Goal: Task Accomplishment & Management: Manage account settings

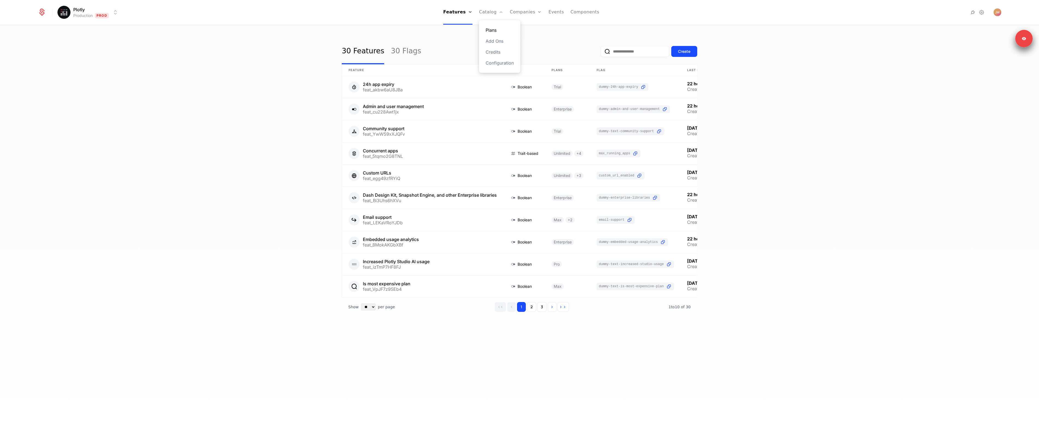
click at [500, 28] on link "Plans" at bounding box center [499, 30] width 28 height 7
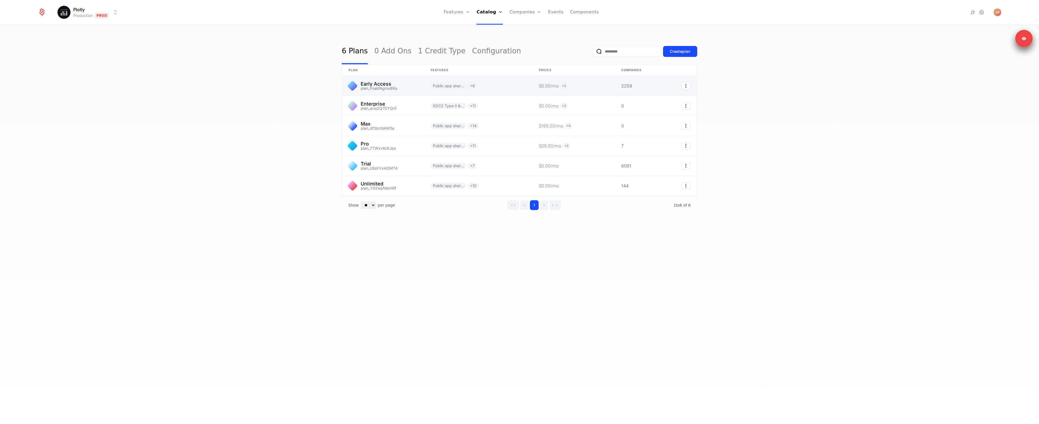
click at [381, 89] on link at bounding box center [383, 86] width 82 height 20
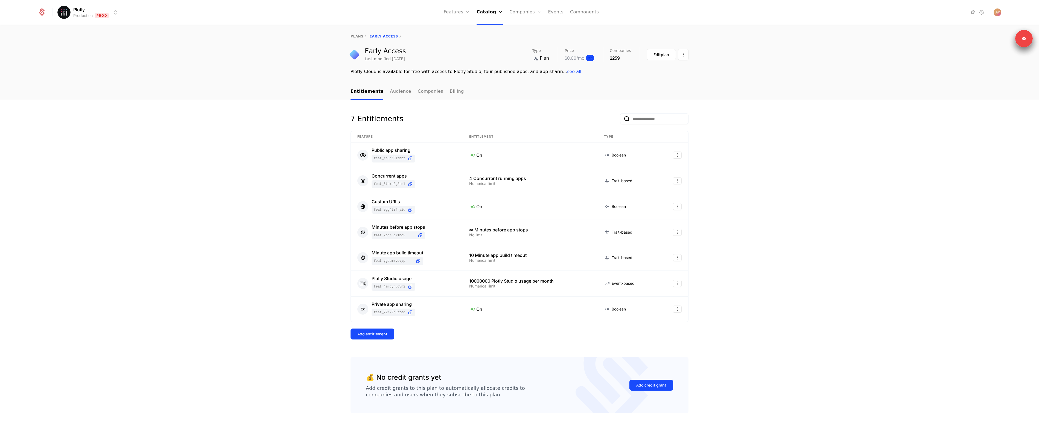
click at [587, 58] on span "+ 2" at bounding box center [590, 58] width 8 height 7
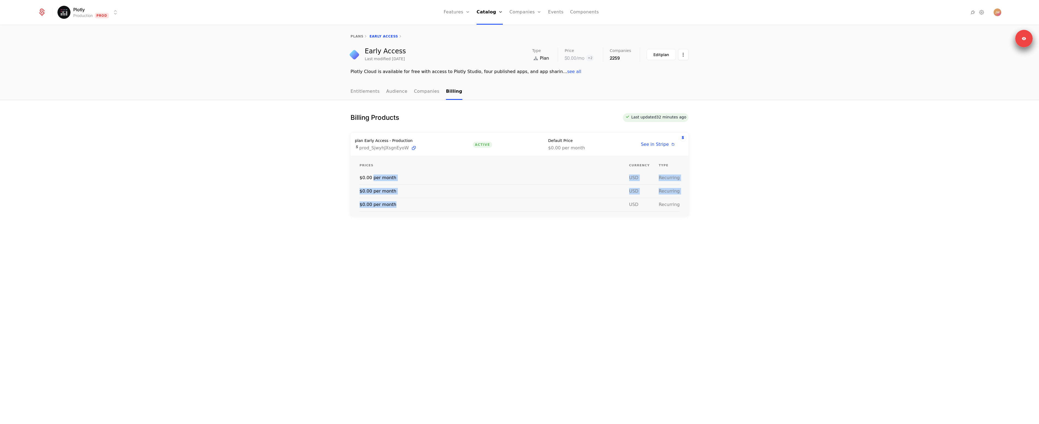
drag, startPoint x: 373, startPoint y: 179, endPoint x: 564, endPoint y: 209, distance: 193.9
click at [564, 209] on tbody "$0.00 per month usd Recurring $0.00 per month usd Recurring $0.00 per month usd…" at bounding box center [519, 191] width 320 height 40
click at [564, 209] on td "$0.00 per month" at bounding box center [493, 204] width 269 height 13
drag, startPoint x: 590, startPoint y: 179, endPoint x: 317, endPoint y: 140, distance: 276.0
click at [322, 140] on div "Billing Products Last updated 32 minutes ago plan Early Access - Production pro…" at bounding box center [519, 262] width 1039 height 324
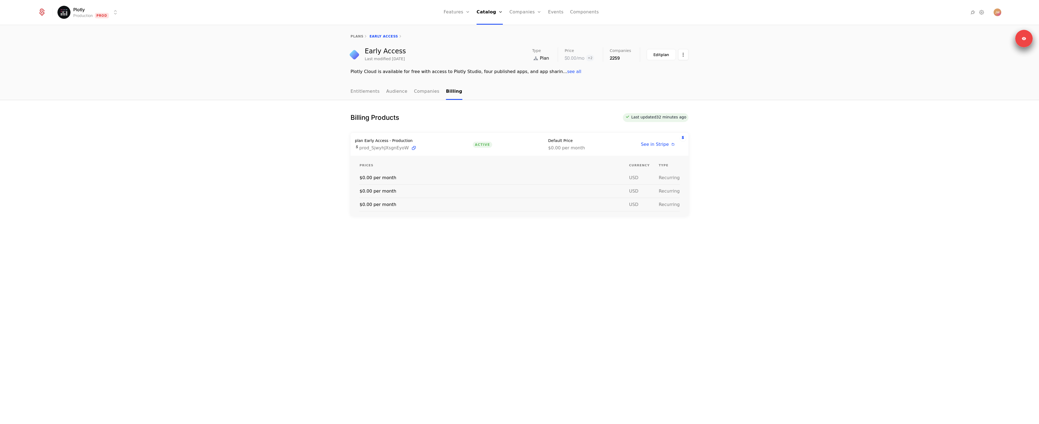
click at [315, 140] on div "Billing Products Last updated 32 minutes ago plan Early Access - Production pro…" at bounding box center [519, 262] width 1039 height 324
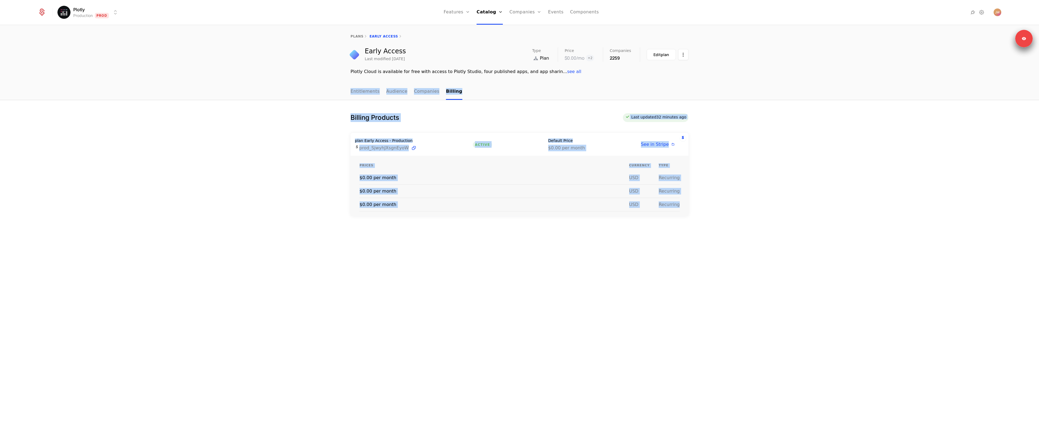
drag, startPoint x: 649, startPoint y: 231, endPoint x: 704, endPoint y: 251, distance: 58.1
click at [704, 251] on div "plans Early Access Early Access Last modified 6 days ago Type Plan Price $0.00 …" at bounding box center [519, 224] width 1039 height 398
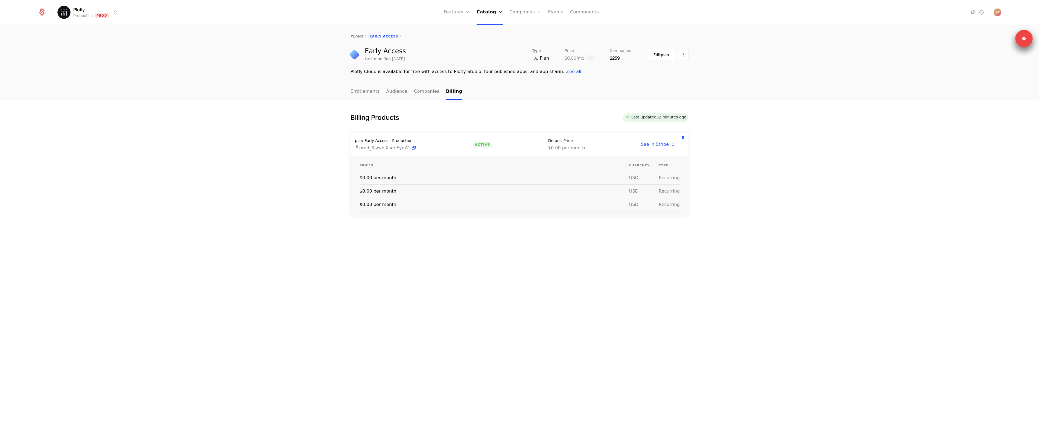
click at [703, 251] on div "Billing Products Last updated 32 minutes ago plan Early Access - Production pro…" at bounding box center [519, 262] width 1039 height 324
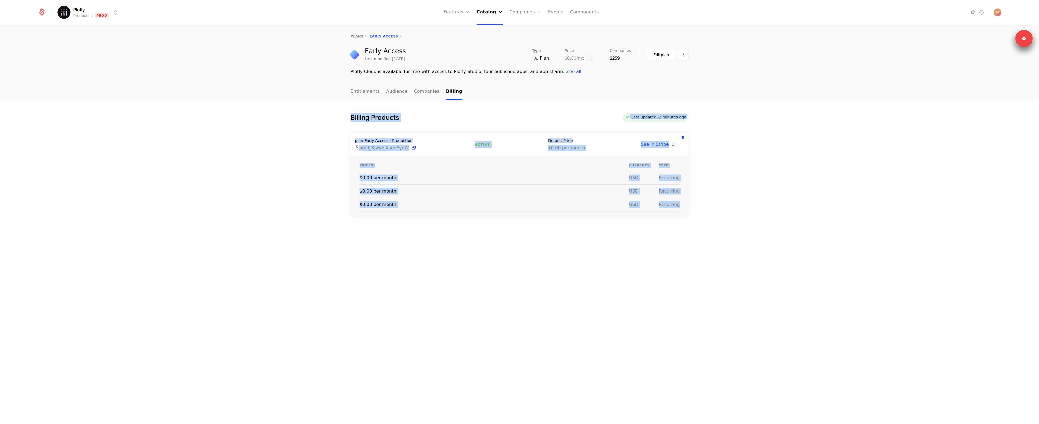
drag, startPoint x: 698, startPoint y: 232, endPoint x: 336, endPoint y: 108, distance: 383.0
click at [336, 108] on div "Billing Products Last updated 32 minutes ago plan Early Access - Production pro…" at bounding box center [519, 262] width 1039 height 324
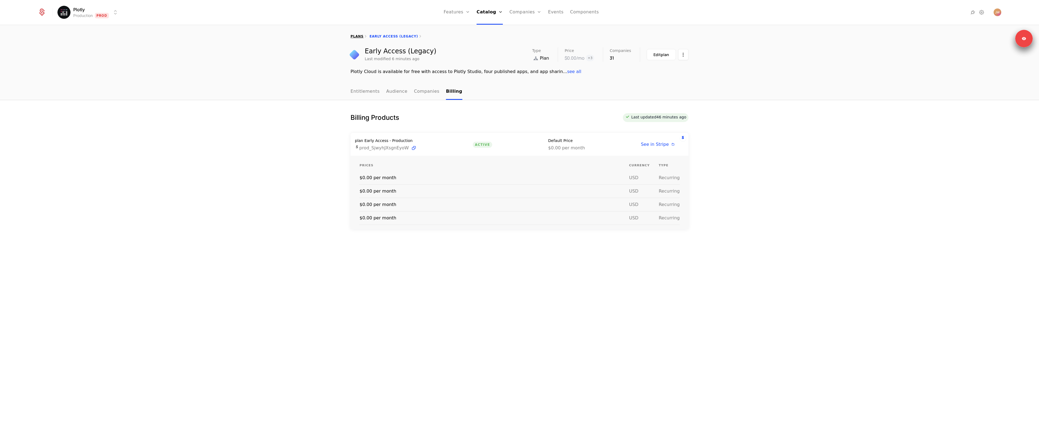
click at [356, 36] on link "plans" at bounding box center [356, 36] width 13 height 4
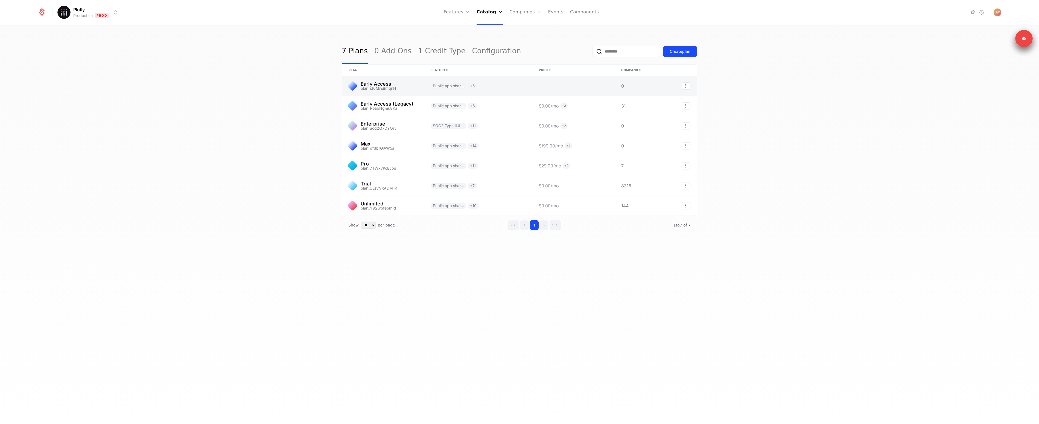
click at [401, 88] on link at bounding box center [383, 86] width 82 height 20
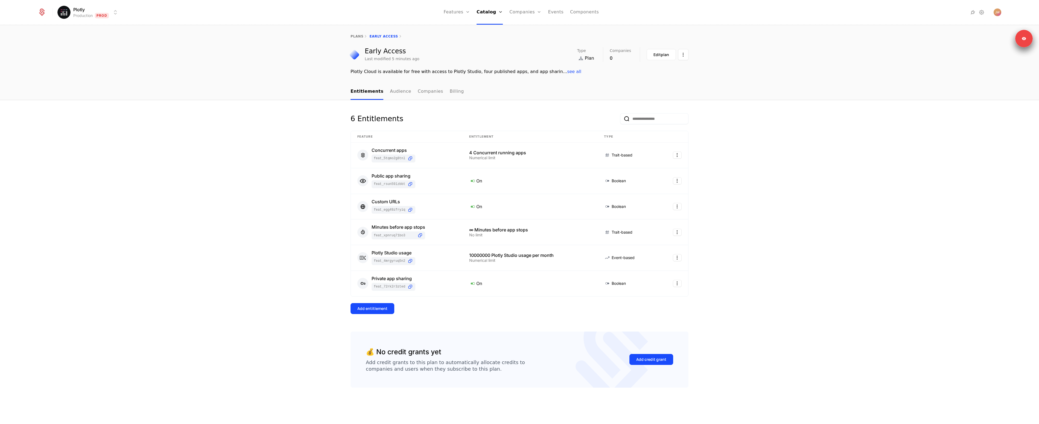
click at [192, 197] on div "6 Entitlements Feature Entitlement Type Concurrent apps feat_5tqmo2G8TNL 4 Conc…" at bounding box center [519, 262] width 1039 height 324
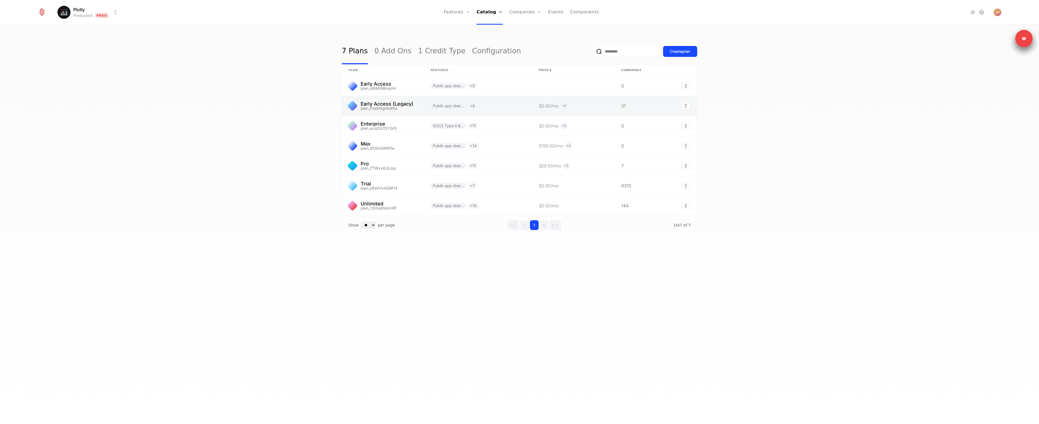
click at [391, 106] on link at bounding box center [383, 106] width 82 height 20
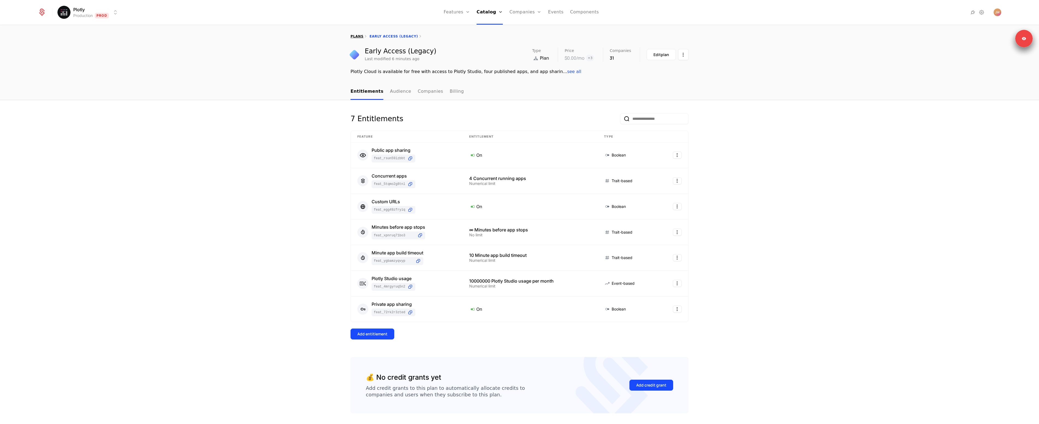
click at [353, 37] on link "plans" at bounding box center [356, 36] width 13 height 4
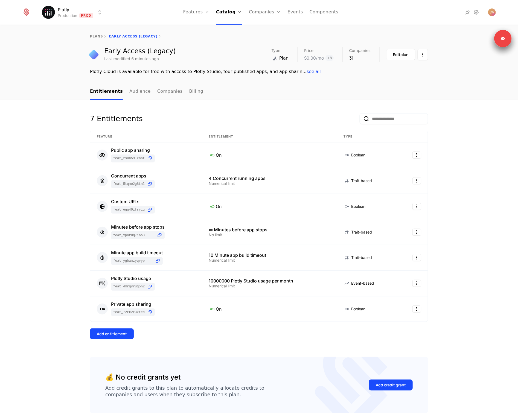
click at [296, 349] on div "7 Entitlements Feature Entitlement Type Public app sharing feat_RSuN59LZBBt On …" at bounding box center [259, 235] width 338 height 244
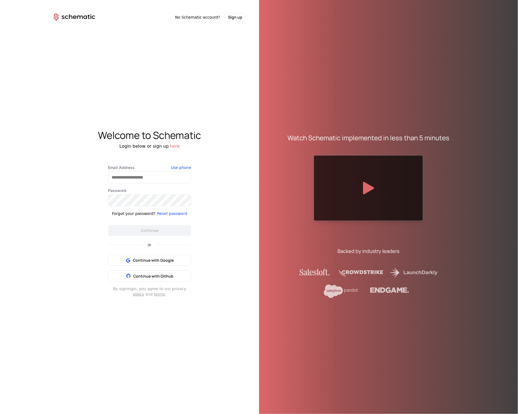
click at [207, 117] on div "Welcome to Schematic Login below or sign up here Email Address Use phone Passwo…" at bounding box center [149, 213] width 219 height 384
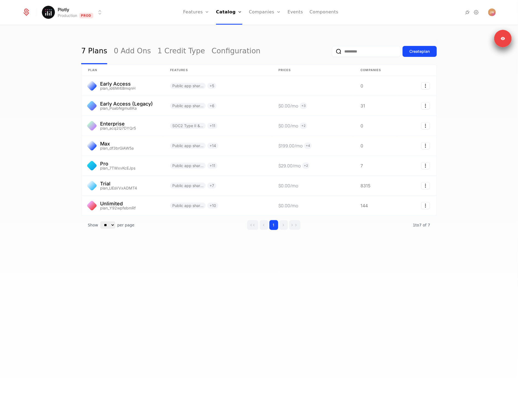
click at [159, 265] on div "7 Plans 0 Add Ons 1 Credit Type Configuration Create plan plan Features Prices …" at bounding box center [259, 221] width 518 height 392
click at [123, 94] on link at bounding box center [122, 86] width 82 height 20
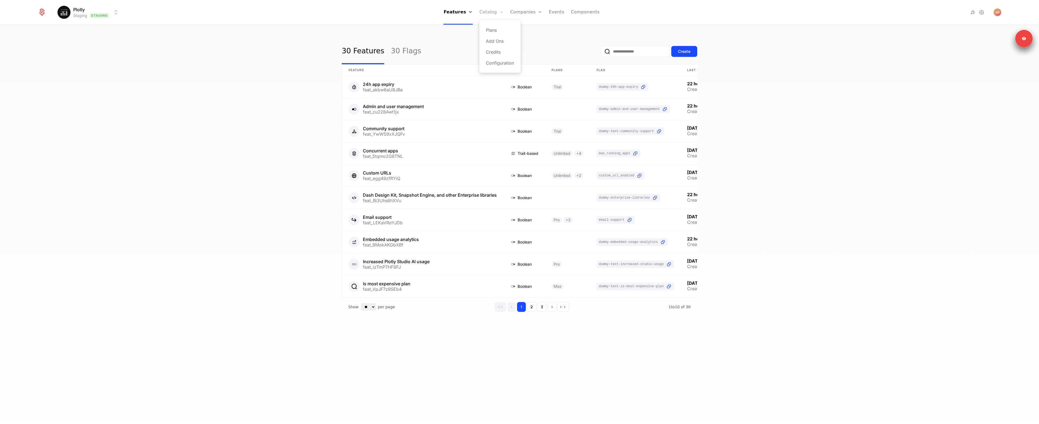
click at [487, 14] on link "Catalog" at bounding box center [491, 12] width 24 height 25
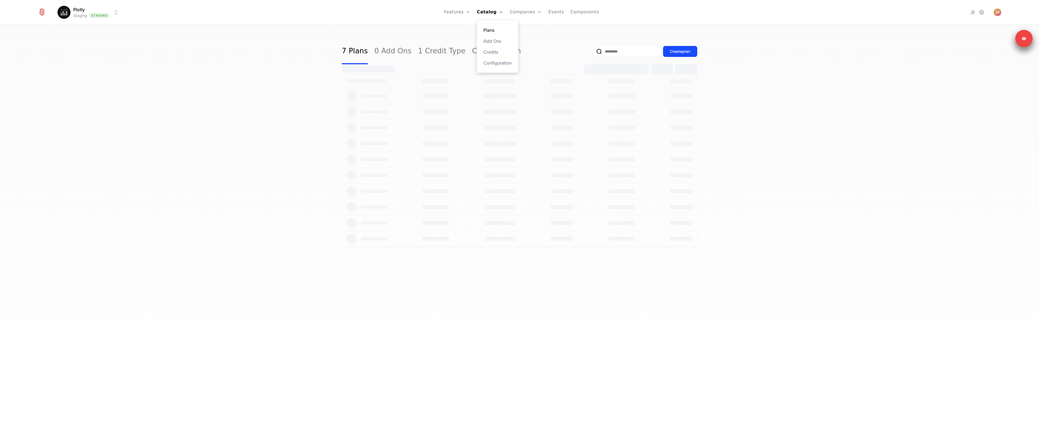
click at [487, 32] on link "Plans" at bounding box center [497, 30] width 28 height 7
click at [389, 84] on link at bounding box center [383, 86] width 82 height 20
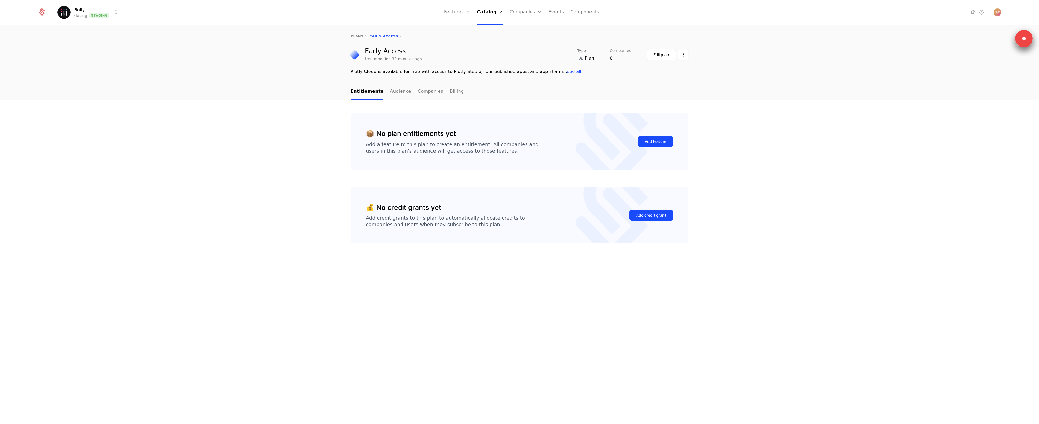
click at [144, 118] on div "📦 No plan entitlements yet Add a feature to this plan to create an entitlement.…" at bounding box center [519, 262] width 1039 height 324
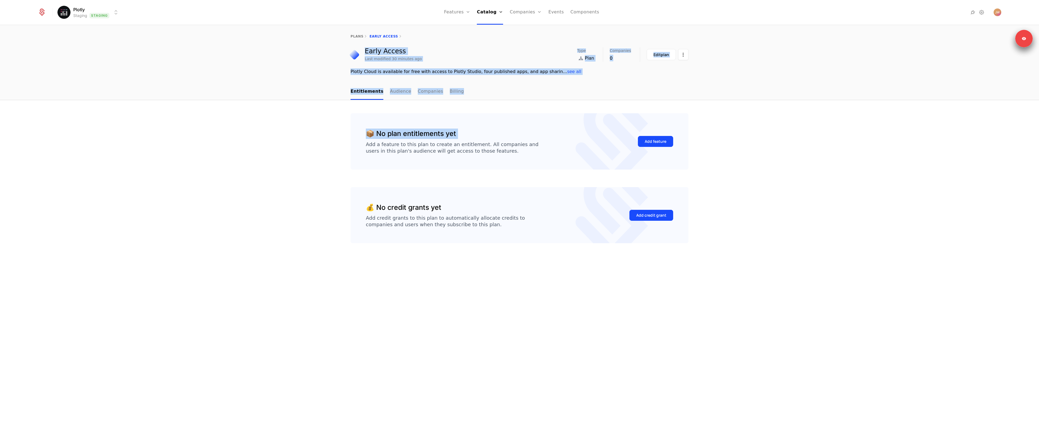
drag, startPoint x: 388, startPoint y: 66, endPoint x: 321, endPoint y: 48, distance: 70.0
click at [321, 49] on div "plans Early Access Early Access Last modified 30 minutes ago Type Plan Companie…" at bounding box center [519, 224] width 1039 height 398
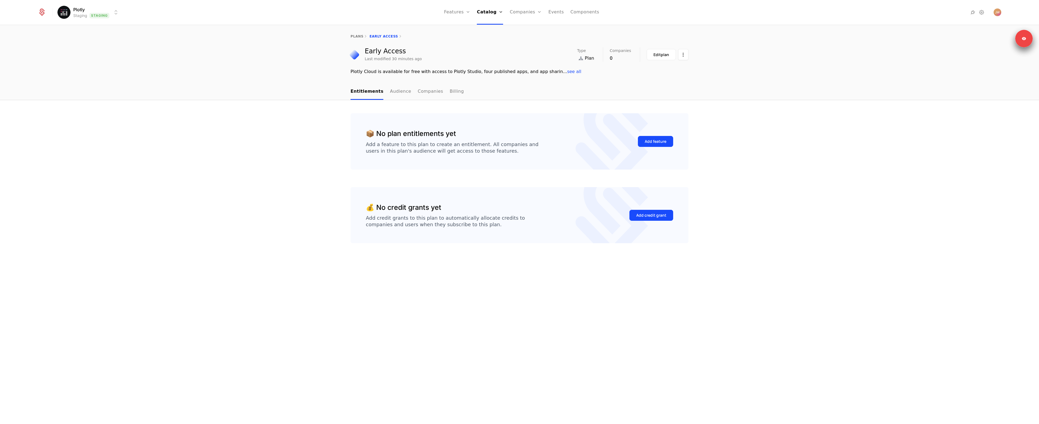
click at [320, 48] on div "Early Access Last modified 30 minutes ago Type Plan Companies 0 Edit plan Plotl…" at bounding box center [519, 61] width 1039 height 28
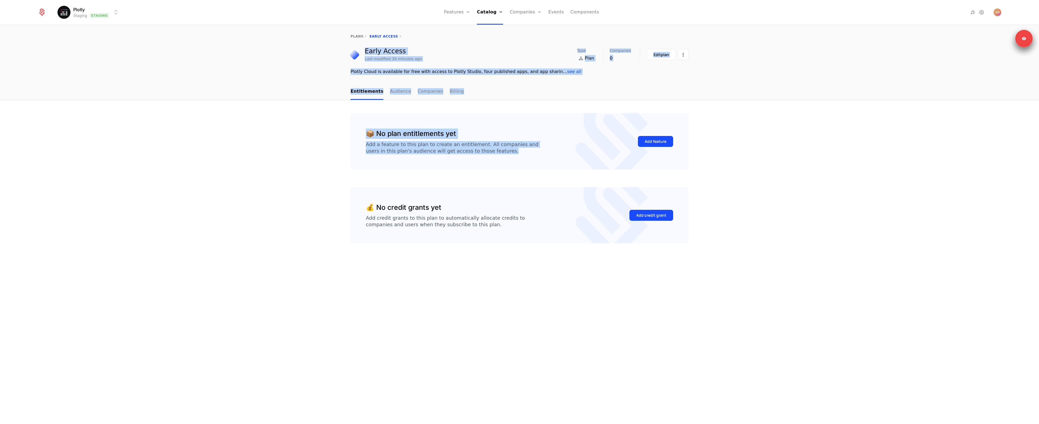
drag, startPoint x: 319, startPoint y: 47, endPoint x: 501, endPoint y: 163, distance: 215.5
click at [501, 163] on div "plans Early Access Early Access Last modified 30 minutes ago Type Plan Companie…" at bounding box center [519, 224] width 1039 height 398
click at [501, 163] on div "📦 No plan entitlements yet Add a feature to this plan to create an entitlement.…" at bounding box center [519, 141] width 338 height 56
drag, startPoint x: 483, startPoint y: 141, endPoint x: 440, endPoint y: 39, distance: 111.0
click at [436, 40] on div "plans Early Access Early Access Last modified 30 minutes ago Type Plan Companie…" at bounding box center [519, 224] width 1039 height 398
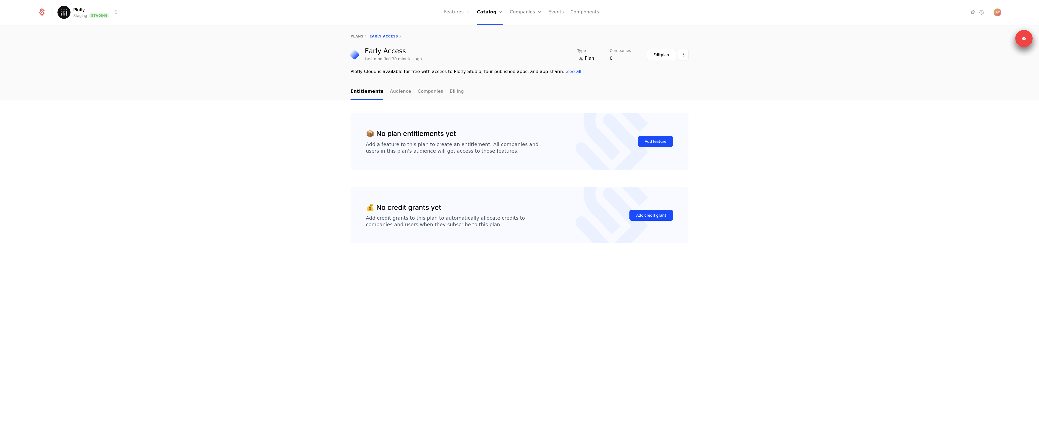
click at [440, 39] on div "plans Early Access" at bounding box center [519, 36] width 1039 height 22
drag, startPoint x: 523, startPoint y: 145, endPoint x: 495, endPoint y: 105, distance: 48.3
click at [495, 105] on div "📦 No plan entitlements yet Add a feature to this plan to create an entitlement.…" at bounding box center [519, 262] width 1039 height 324
drag, startPoint x: 427, startPoint y: 120, endPoint x: 484, endPoint y: 160, distance: 70.2
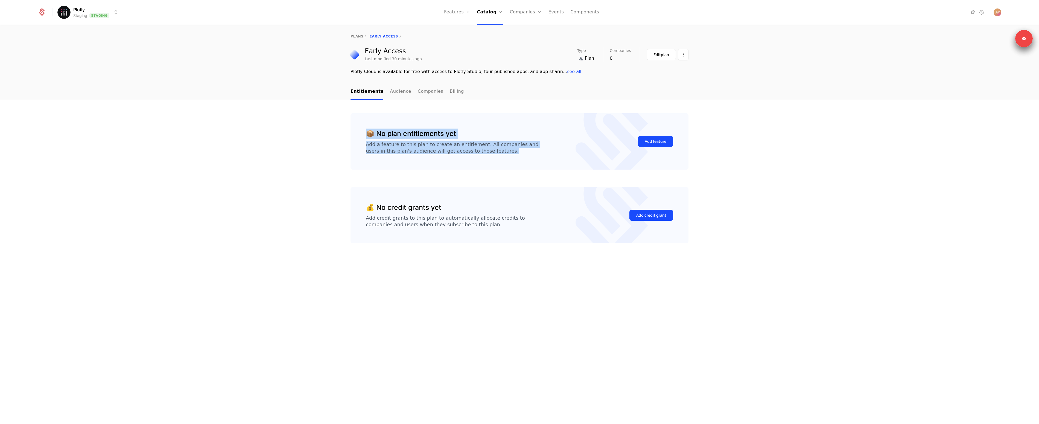
click at [484, 160] on div "📦 No plan entitlements yet Add a feature to this plan to create an entitlement.…" at bounding box center [519, 141] width 338 height 56
click at [357, 35] on link "plans" at bounding box center [356, 36] width 13 height 4
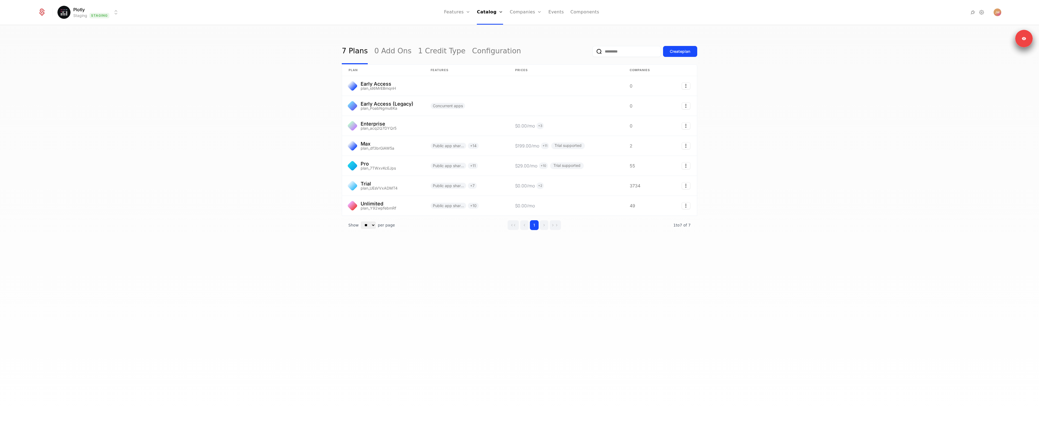
click at [179, 93] on div "7 Plans 0 Add Ons 1 Credit Type Configuration Create plan plan Features Prices …" at bounding box center [519, 225] width 1039 height 401
click at [81, 4] on div "Plotly Staging Staging Features Features Flags Catalog Plans Add Ons Credits Co…" at bounding box center [519, 12] width 963 height 25
click at [81, 14] on html "Plotly Staging Staging Features Features Flags Catalog Plans Add Ons Credits Co…" at bounding box center [519, 212] width 1039 height 424
click at [96, 51] on div "Production Prod" at bounding box center [106, 50] width 92 height 11
click at [206, 120] on div "7 Plans 0 Add Ons 1 Credit Type Configuration Create plan plan Features Prices …" at bounding box center [519, 225] width 1039 height 401
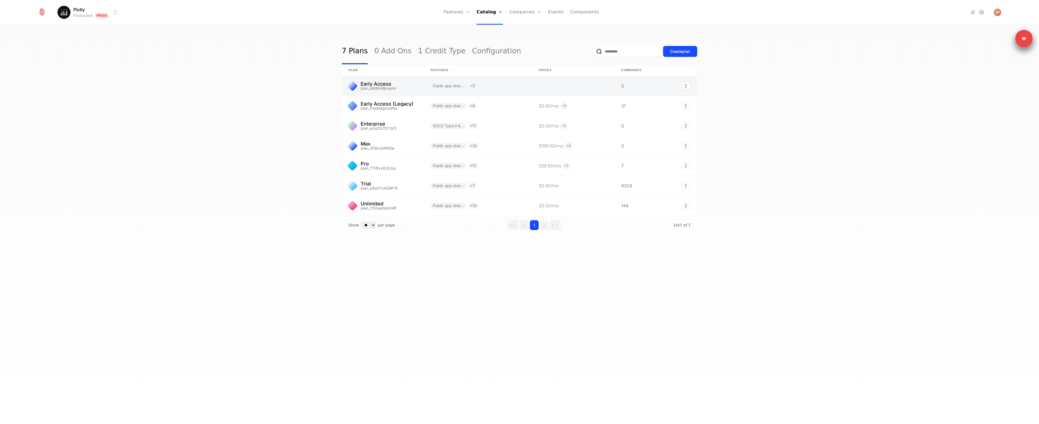
click at [399, 81] on link at bounding box center [383, 86] width 82 height 20
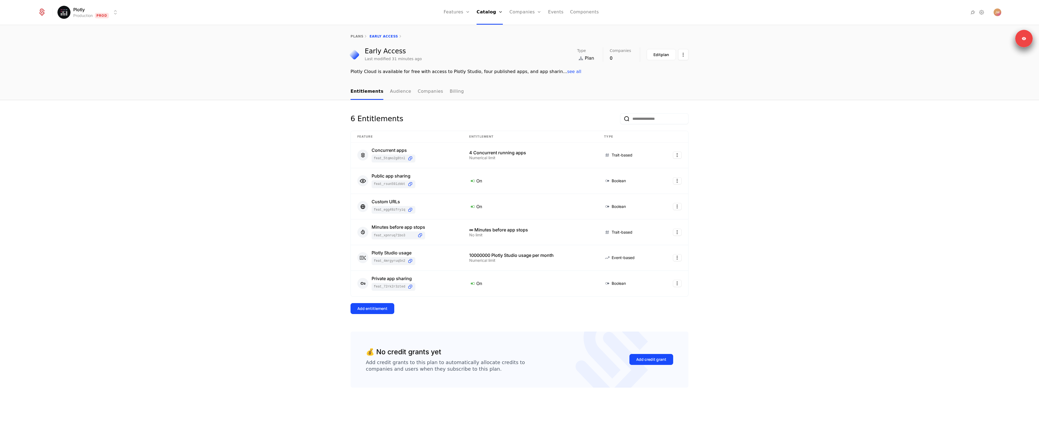
click at [182, 153] on div "6 Entitlements Feature Entitlement Type Concurrent apps feat_5tqmo2G8TNL 4 Conc…" at bounding box center [519, 262] width 1039 height 324
click at [579, 82] on div "plans Early Access Early Access Last modified 31 minutes ago Type Plan Companie…" at bounding box center [519, 54] width 1039 height 58
click at [793, 122] on div "6 Entitlements Feature Entitlement Type Concurrent apps feat_5tqmo2G8TNL 4 Conc…" at bounding box center [519, 262] width 1039 height 324
click at [536, 308] on div "Add entitlement" at bounding box center [519, 308] width 338 height 11
click at [358, 35] on link "plans" at bounding box center [356, 36] width 13 height 4
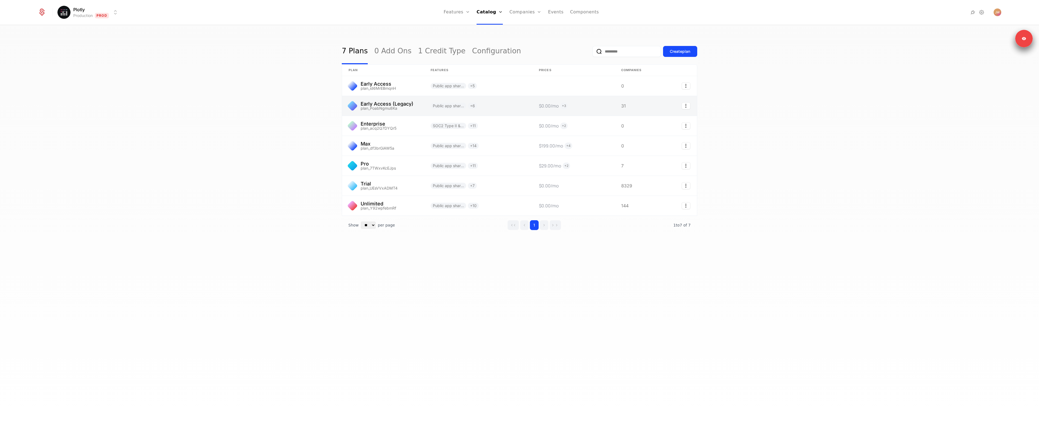
click at [400, 105] on link at bounding box center [383, 106] width 82 height 20
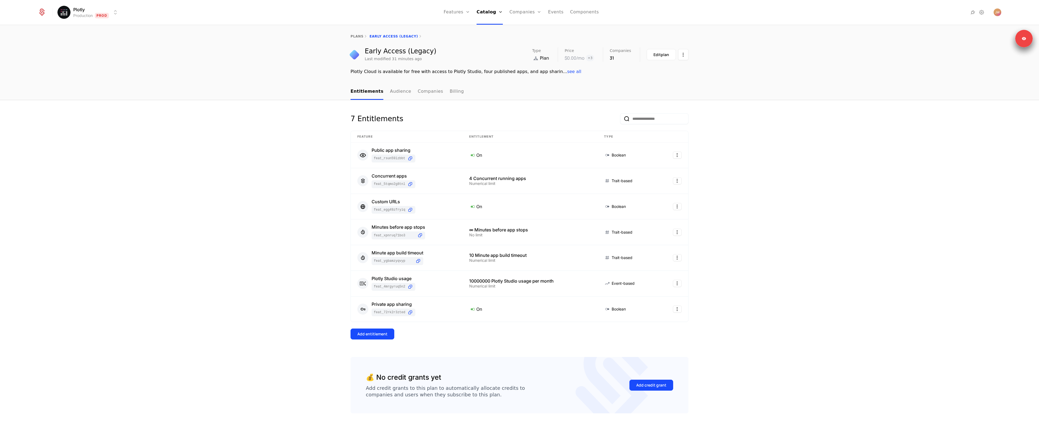
click at [355, 34] on div "plans Early Access (Legacy)" at bounding box center [519, 36] width 1039 height 22
click at [355, 37] on link "plans" at bounding box center [356, 36] width 13 height 4
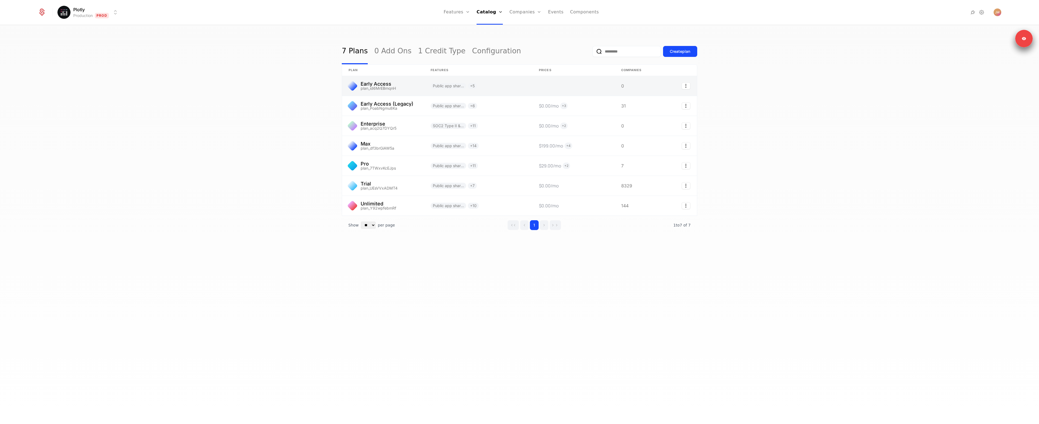
click at [386, 87] on link at bounding box center [383, 86] width 82 height 20
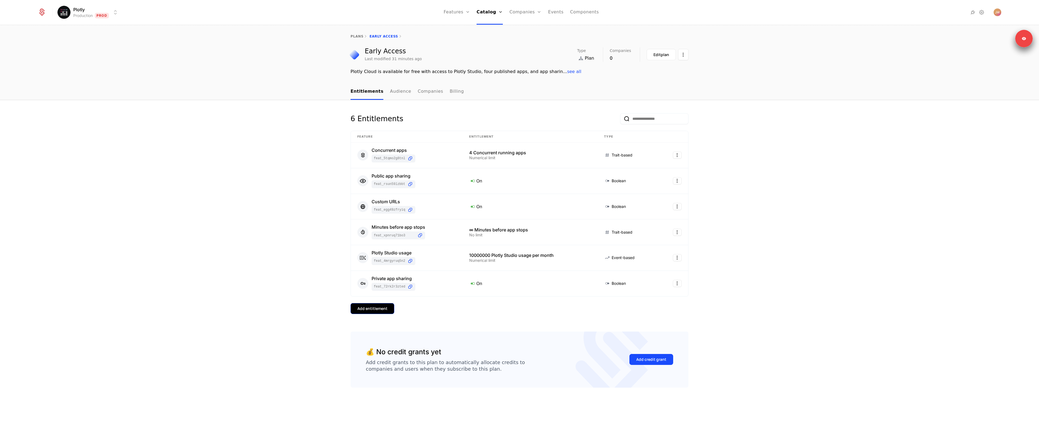
click at [372, 309] on div "Add entitlement" at bounding box center [372, 308] width 30 height 5
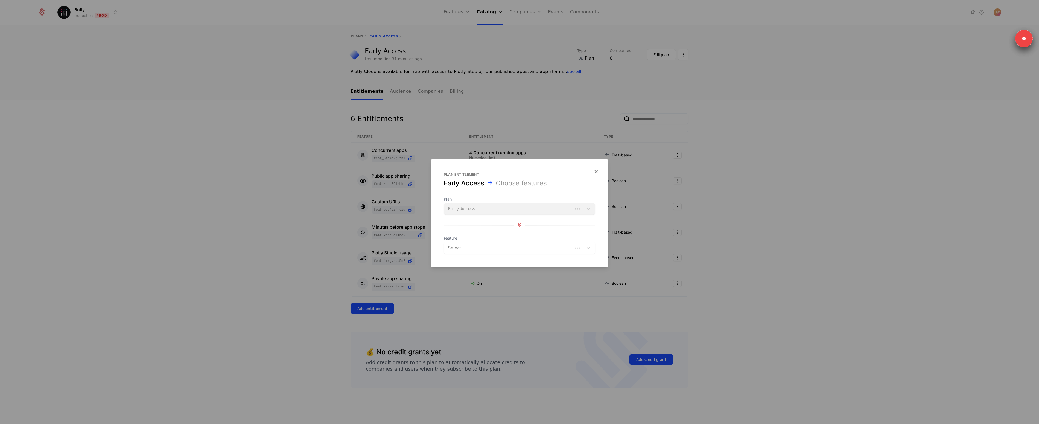
click at [470, 250] on div at bounding box center [508, 248] width 121 height 8
type input "*****"
click at [484, 260] on div "Minute app build timeout" at bounding box center [519, 261] width 145 height 5
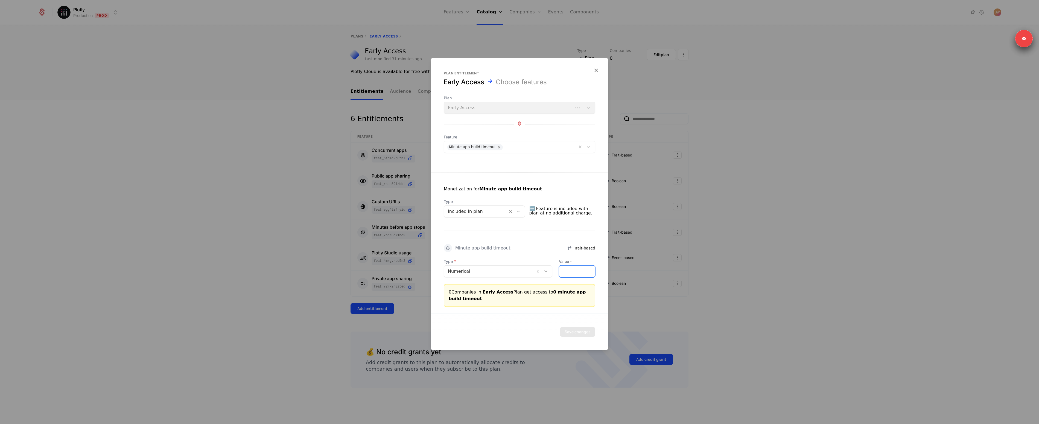
click at [574, 275] on input "*" at bounding box center [577, 270] width 36 height 11
type input "**"
click at [576, 329] on button "Save changes" at bounding box center [577, 332] width 35 height 10
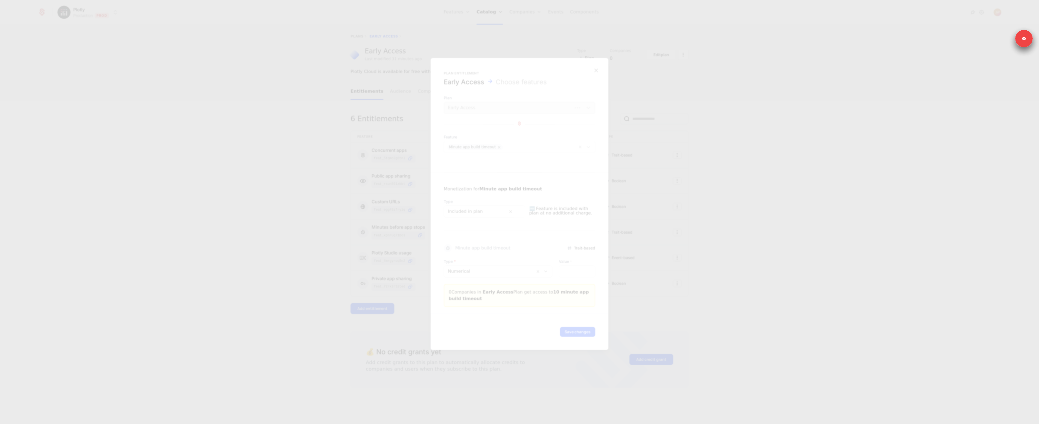
click at [209, 165] on div at bounding box center [519, 212] width 1039 height 424
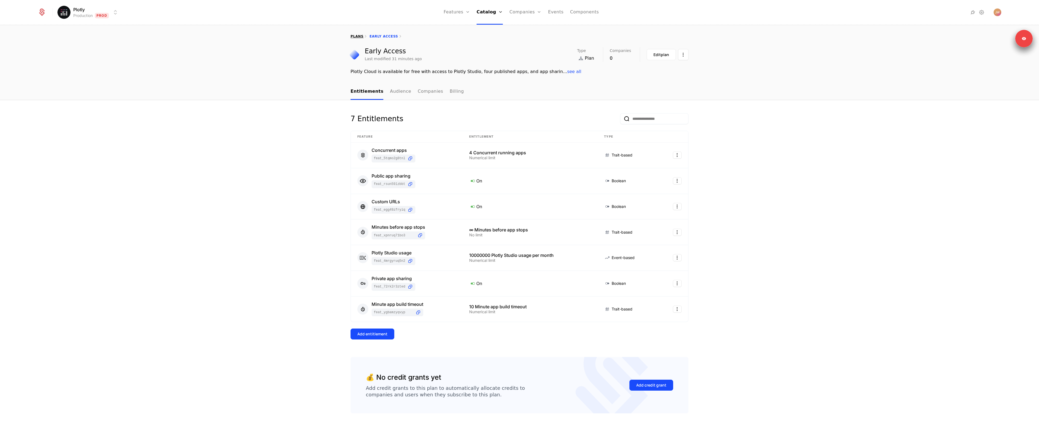
click at [356, 37] on link "plans" at bounding box center [356, 36] width 13 height 4
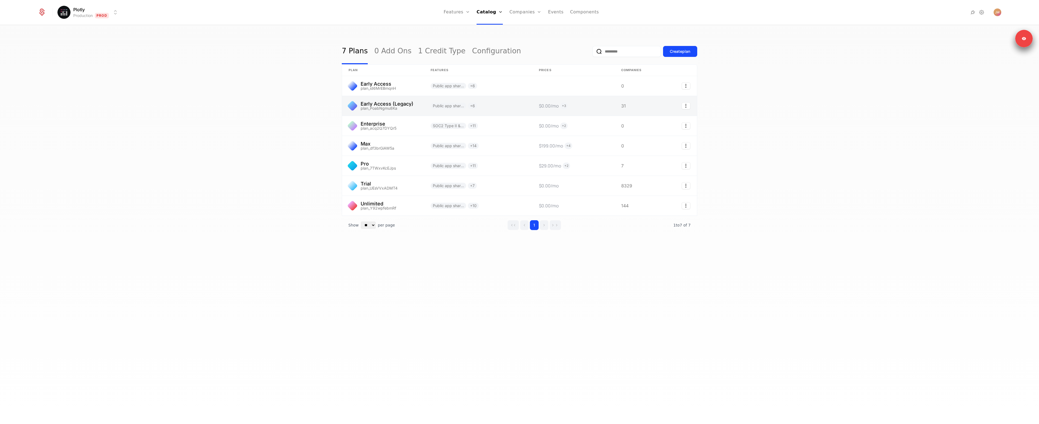
click at [385, 106] on link at bounding box center [383, 106] width 82 height 20
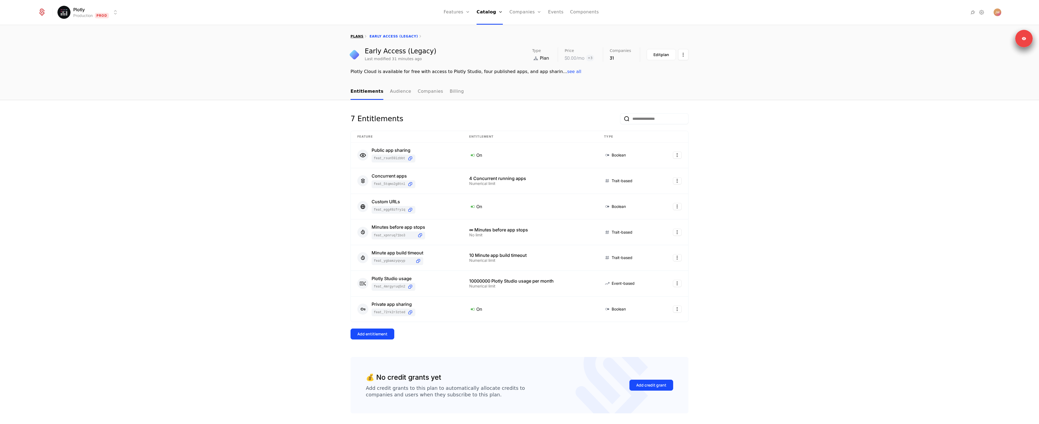
click at [357, 35] on link "plans" at bounding box center [356, 36] width 13 height 4
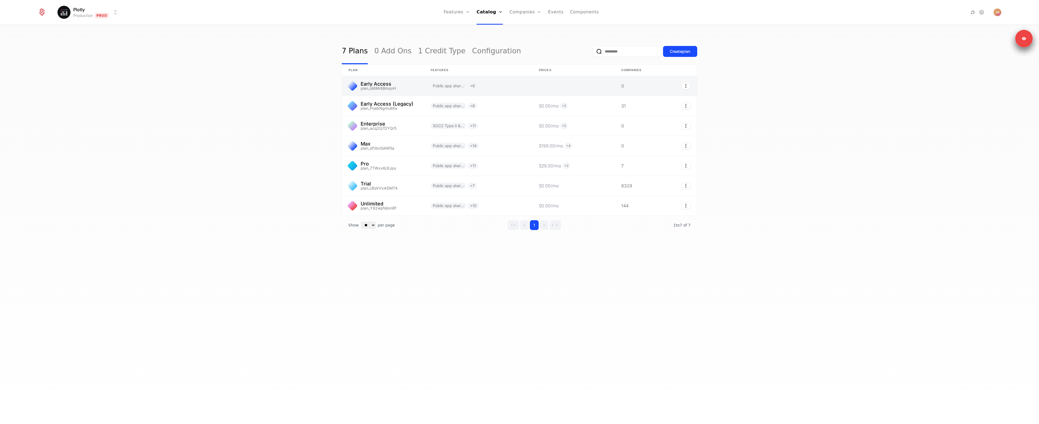
click at [382, 84] on link at bounding box center [383, 86] width 82 height 20
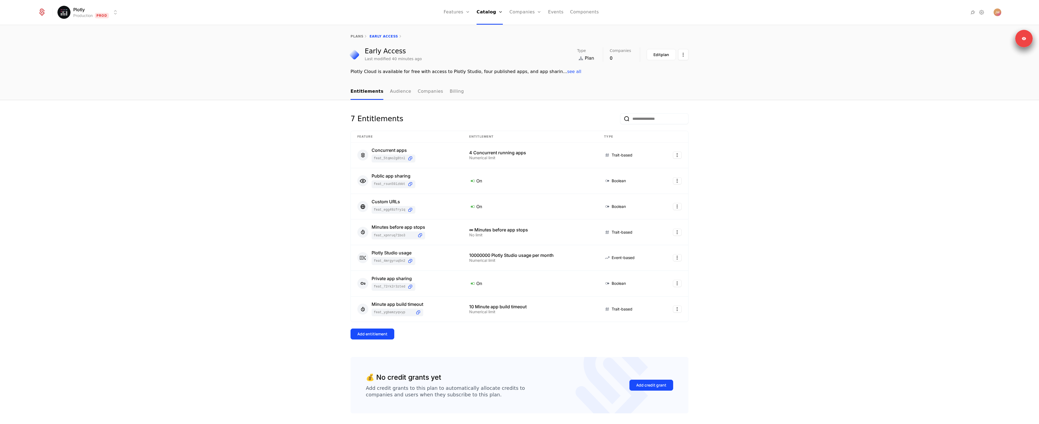
click at [176, 129] on div "7 Entitlements Feature Entitlement Type Concurrent apps feat_5tqmo2G8TNL 4 Conc…" at bounding box center [519, 272] width 1039 height 344
click at [255, 125] on div "7 Entitlements Feature Entitlement Type Concurrent apps feat_5tqmo2G8TNL 4 Conc…" at bounding box center [519, 272] width 1039 height 344
click at [488, 29] on link "Plans" at bounding box center [497, 30] width 28 height 7
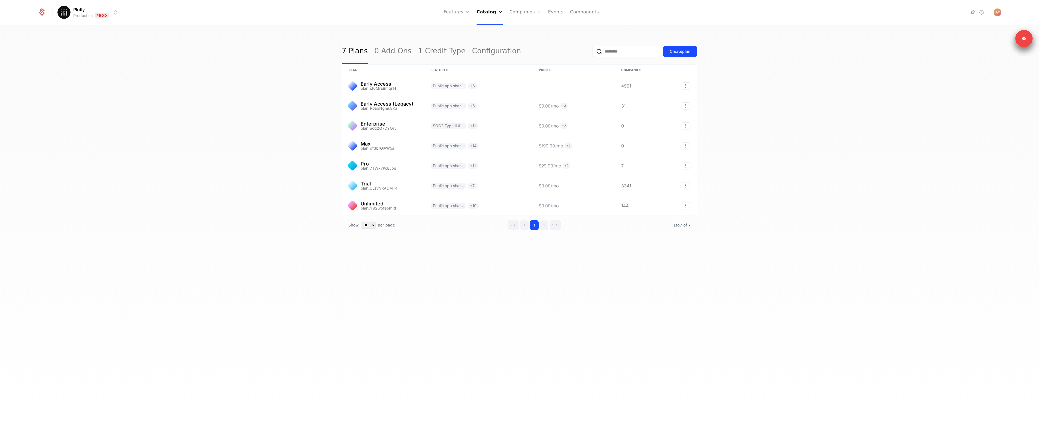
click at [283, 117] on div "7 Plans 0 Add Ons 1 Credit Type Configuration Create plan plan Features Prices …" at bounding box center [519, 225] width 1039 height 401
click at [228, 179] on div "7 Plans 0 Add Ons 1 Credit Type Configuration Create plan plan Features Prices …" at bounding box center [519, 225] width 1039 height 401
click at [272, 104] on div "7 Plans 0 Add Ons 1 Credit Type Configuration Create plan plan Features Prices …" at bounding box center [519, 225] width 1039 height 401
click at [526, 10] on link "Companies" at bounding box center [525, 12] width 32 height 25
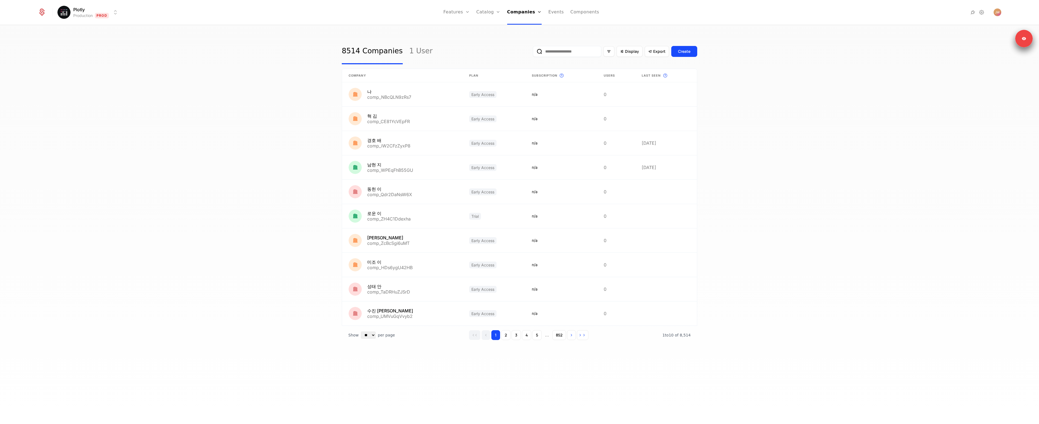
click at [568, 47] on input "email" at bounding box center [567, 51] width 68 height 11
paste input "**********"
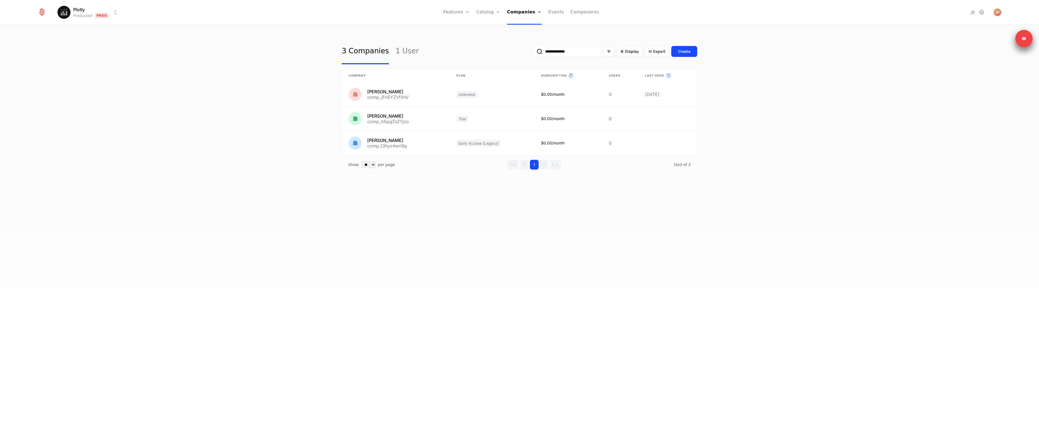
type input "**********"
click at [193, 172] on div "**********" at bounding box center [519, 225] width 1039 height 401
click at [424, 116] on link at bounding box center [396, 119] width 108 height 24
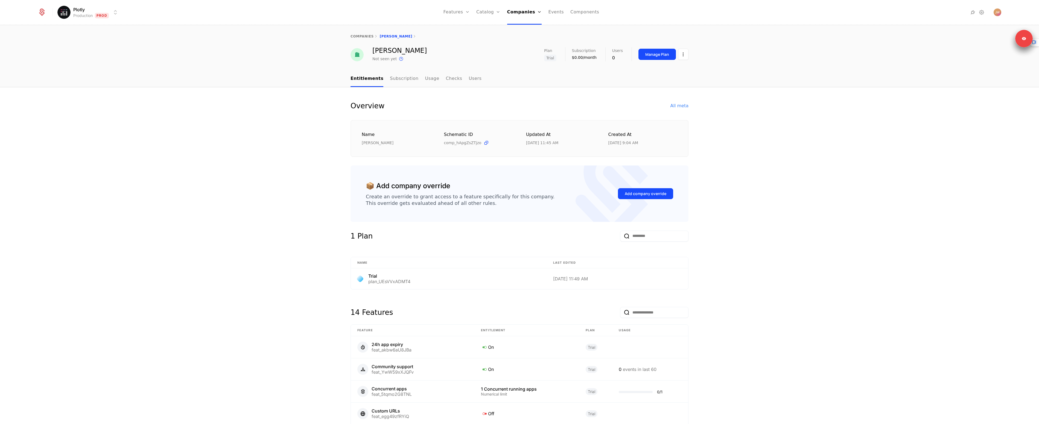
click at [291, 120] on div "Overview All meta Name Nathan Drezner Schematic ID comp_hApgZsZTjzo Updated at …" at bounding box center [519, 346] width 1039 height 519
click at [653, 57] on button "Manage Plan" at bounding box center [656, 54] width 37 height 11
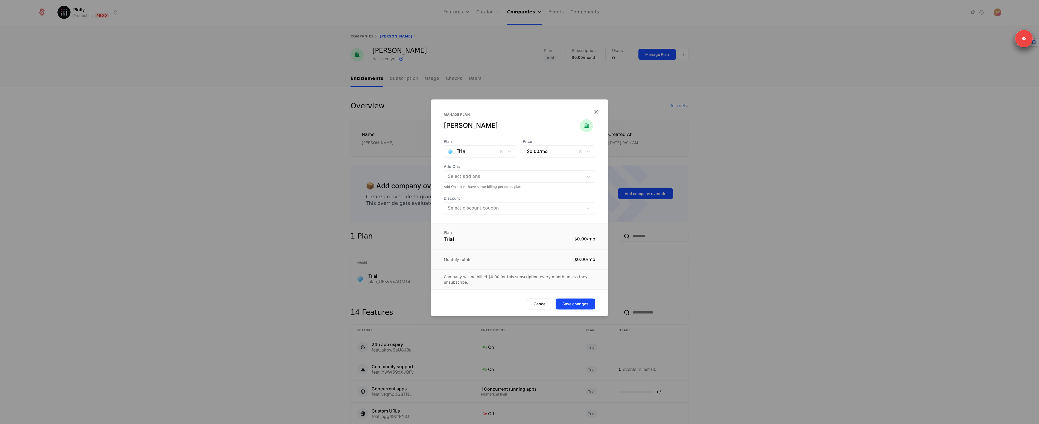
click at [473, 153] on div at bounding box center [471, 151] width 46 height 8
click at [477, 165] on div "Early Access (Legacy)" at bounding box center [483, 165] width 54 height 5
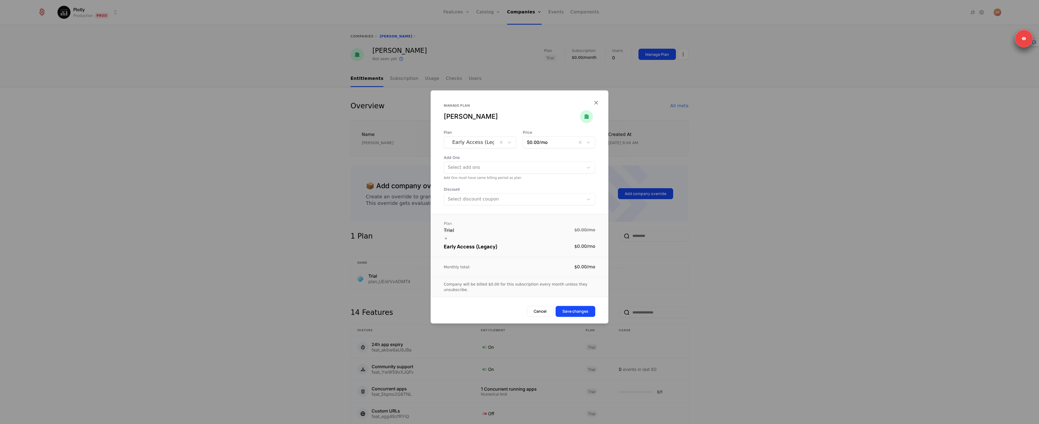
click at [515, 113] on div "Nathan Drezner" at bounding box center [512, 116] width 136 height 9
click at [585, 310] on button "Save changes" at bounding box center [575, 311] width 40 height 11
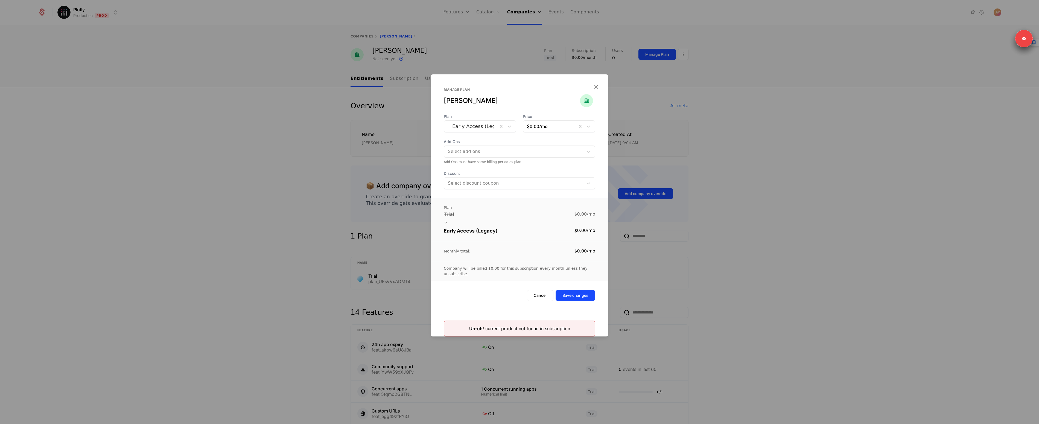
click at [496, 306] on div "Cancel Save changes" at bounding box center [519, 298] width 178 height 17
click at [540, 297] on button "Cancel" at bounding box center [540, 295] width 27 height 11
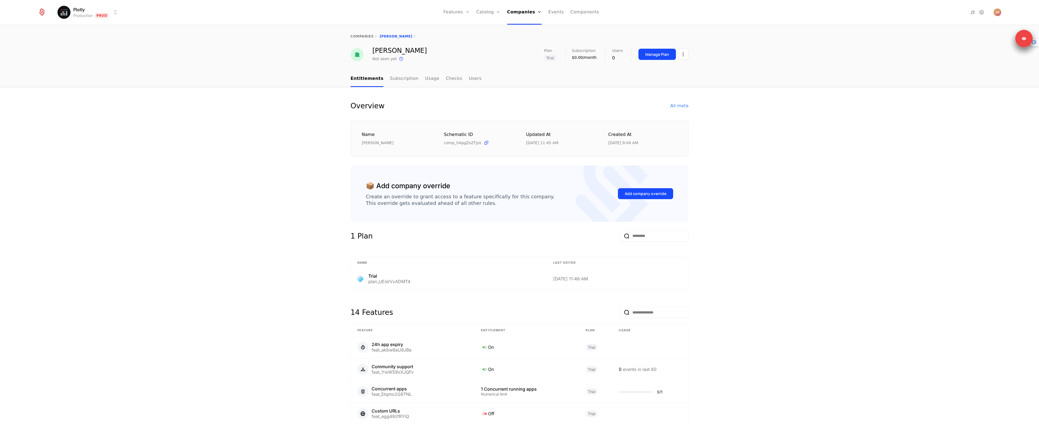
click at [748, 228] on div "Overview All meta Name Nathan Drezner Schematic ID comp_hApgZsZTjzo Updated at …" at bounding box center [519, 346] width 1039 height 519
click at [342, 122] on div "Overview All meta Name Nathan Drezner Schematic ID comp_hApgZsZTjzo Updated at …" at bounding box center [519, 346] width 355 height 493
click at [361, 34] on link "companies" at bounding box center [361, 36] width 23 height 4
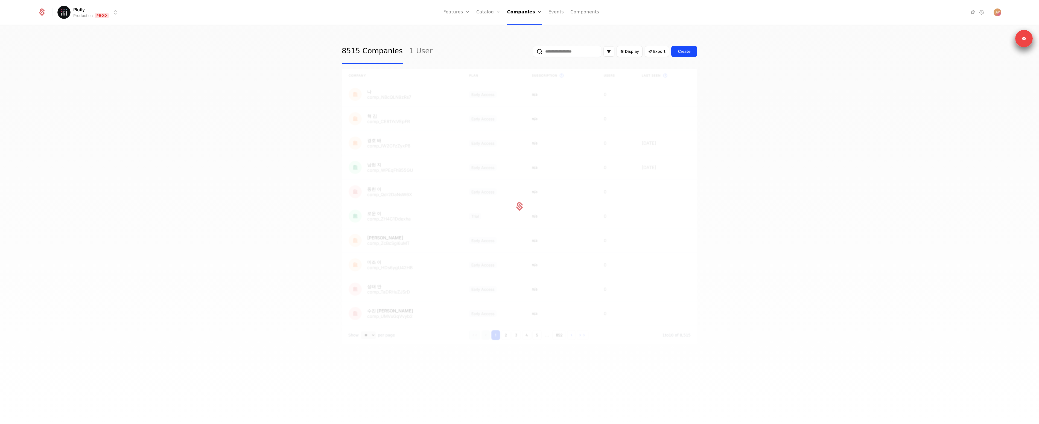
click at [226, 133] on div "8515 Companies 1 User Display Export Create Company Plan Subscription This is t…" at bounding box center [519, 225] width 1039 height 401
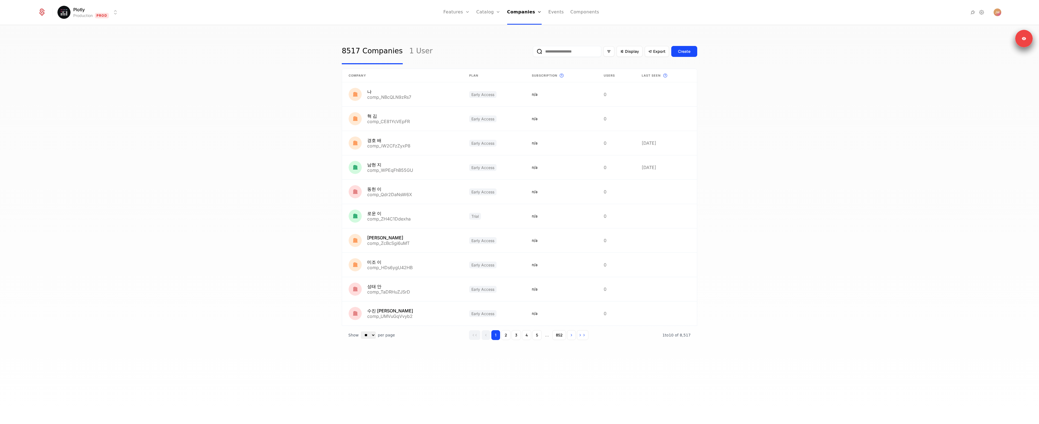
click at [572, 51] on input "email" at bounding box center [567, 51] width 68 height 11
type input "**********"
click at [533, 52] on button "submit" at bounding box center [533, 52] width 0 height 0
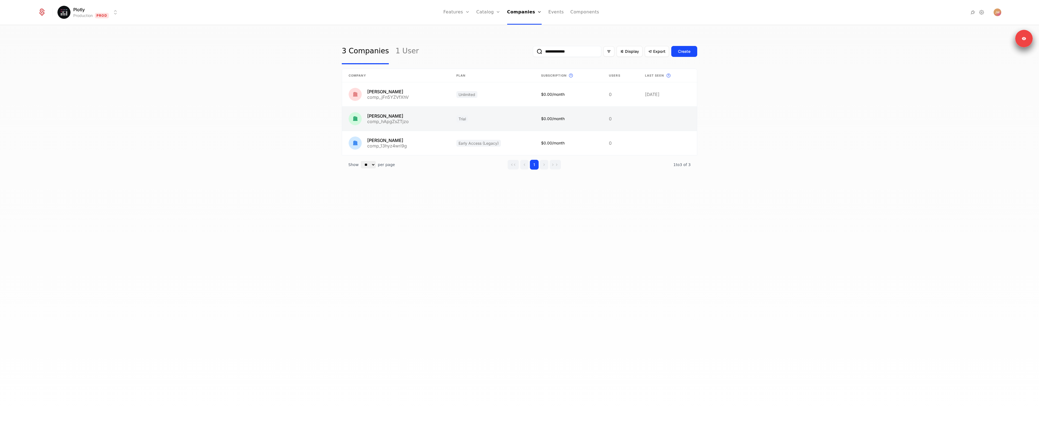
click at [409, 114] on link at bounding box center [396, 119] width 108 height 24
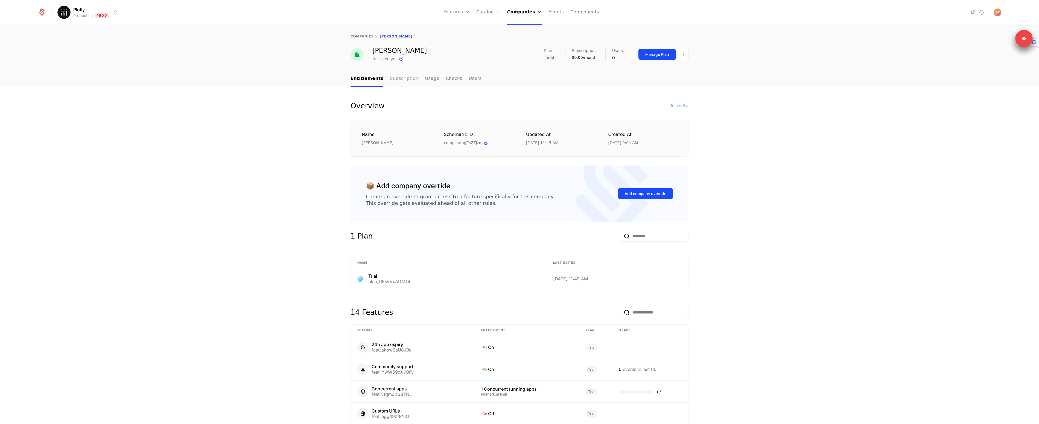
click at [404, 80] on link "Subscription" at bounding box center [404, 79] width 28 height 16
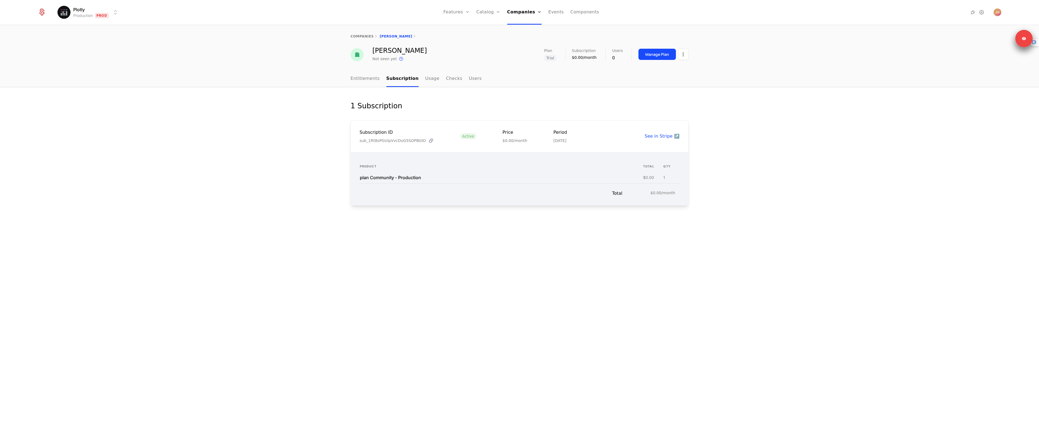
click at [428, 139] on icon at bounding box center [431, 141] width 6 height 6
click at [491, 27] on link "Plans" at bounding box center [497, 30] width 28 height 7
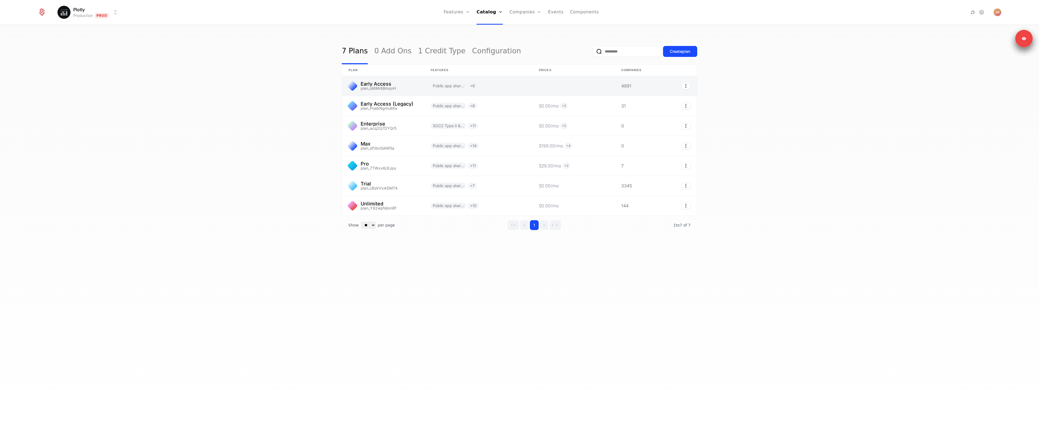
click at [406, 89] on link at bounding box center [383, 86] width 82 height 20
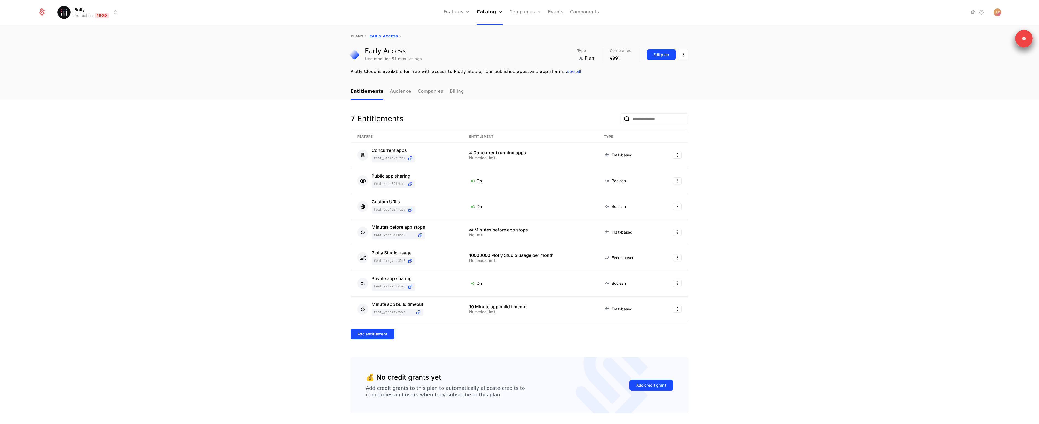
click at [665, 55] on div "Edit plan" at bounding box center [661, 54] width 16 height 5
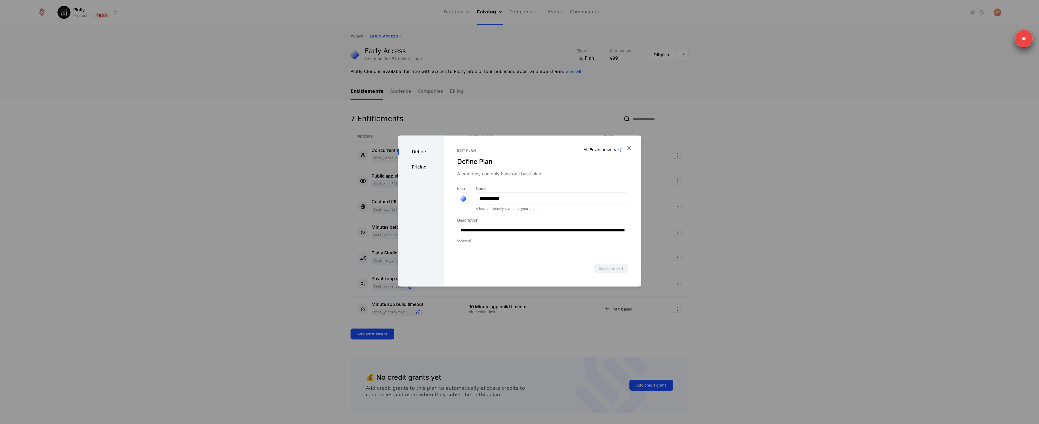
click at [413, 170] on div "Pricing" at bounding box center [421, 167] width 46 height 7
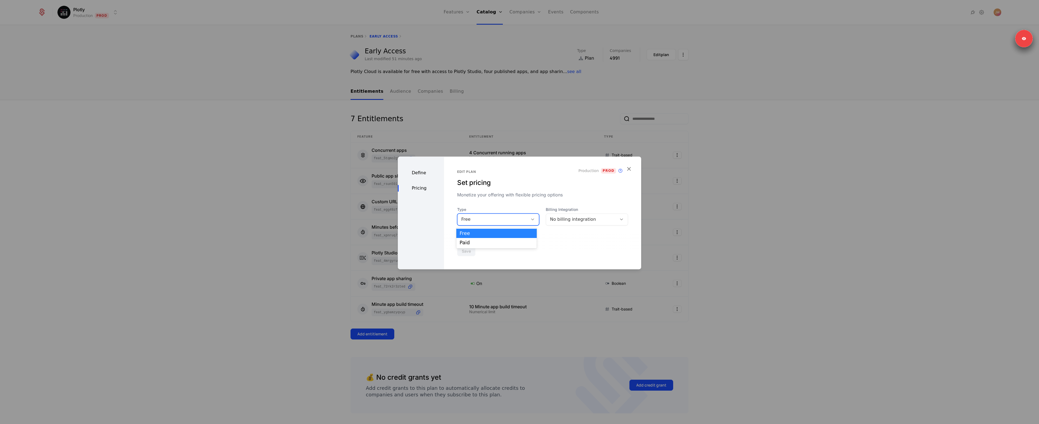
click at [512, 223] on div "Free" at bounding box center [492, 219] width 71 height 8
click at [493, 242] on div "Paid" at bounding box center [496, 242] width 74 height 5
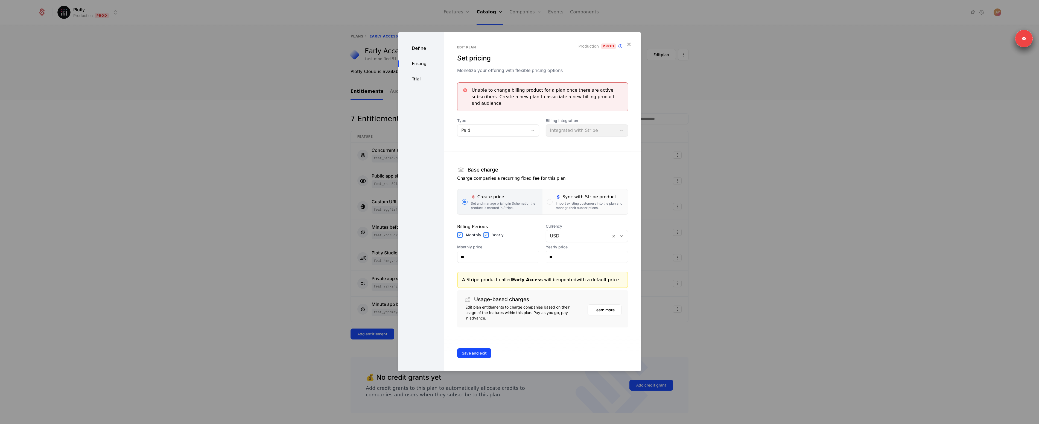
click at [576, 148] on section "Base charge Charge companies a recurring fixed fee for this plan Create price S…" at bounding box center [542, 235] width 171 height 184
drag, startPoint x: 489, startPoint y: 112, endPoint x: 518, endPoint y: 151, distance: 48.3
click at [517, 148] on div "Unable to change billing product for a plan once there are active subscribers. …" at bounding box center [542, 204] width 171 height 245
click at [523, 165] on div "Base charge" at bounding box center [542, 170] width 171 height 10
click at [565, 205] on div "Import existing customers into the plan and manage their subscriptions." at bounding box center [590, 205] width 68 height 9
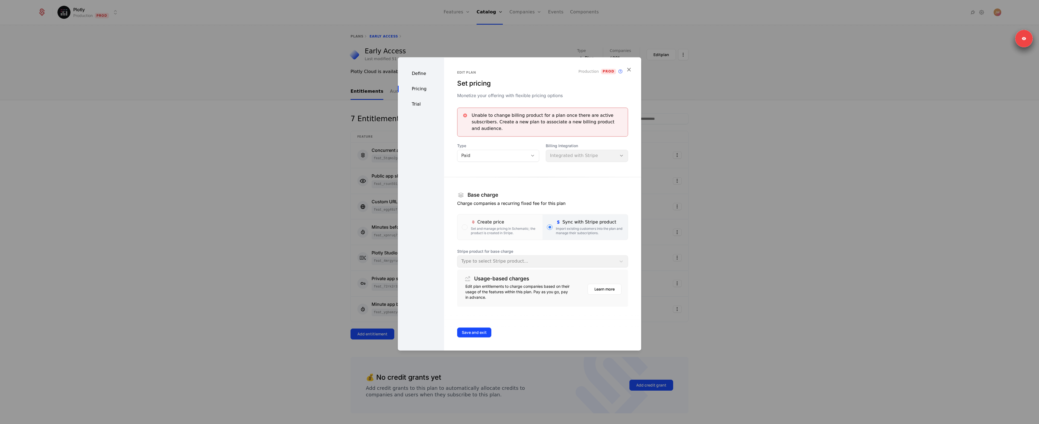
click at [496, 259] on div "Stripe product for base charge Type to select Stripe product..." at bounding box center [542, 257] width 171 height 19
click at [531, 278] on div "Usage-based charges" at bounding box center [543, 279] width 158 height 10
click at [585, 259] on div "Stripe product for base charge Type to select Stripe product..." at bounding box center [542, 257] width 171 height 19
click at [484, 236] on label "Create price Set and manage pricing in Schematic; the product is created in Str…" at bounding box center [499, 226] width 85 height 25
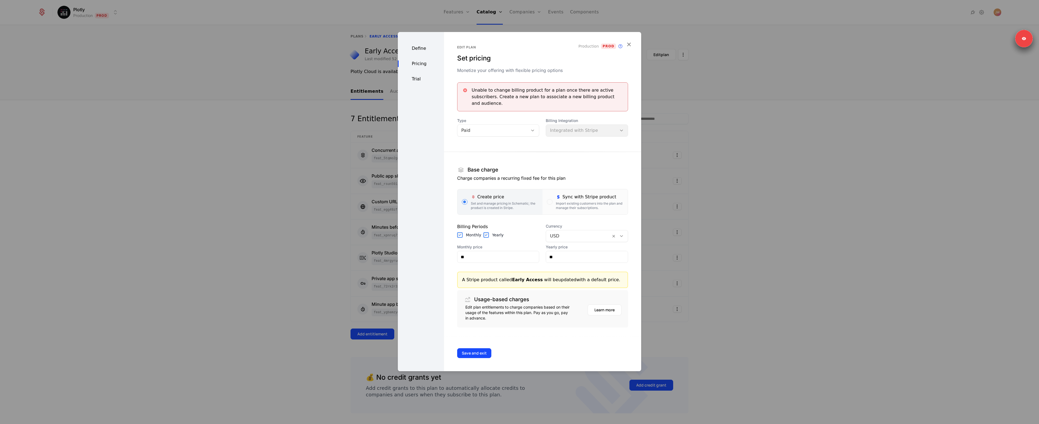
click at [343, 126] on div at bounding box center [519, 212] width 1039 height 424
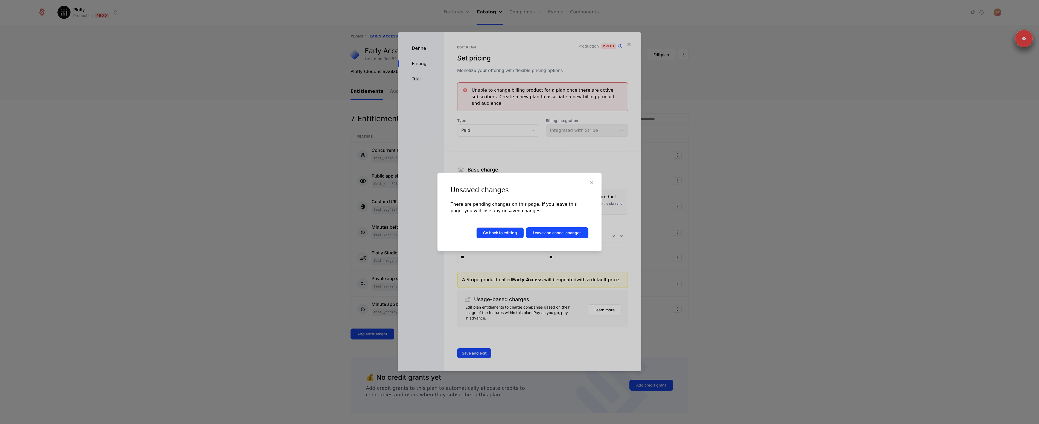
click at [501, 234] on button "Go back to editing" at bounding box center [500, 232] width 48 height 11
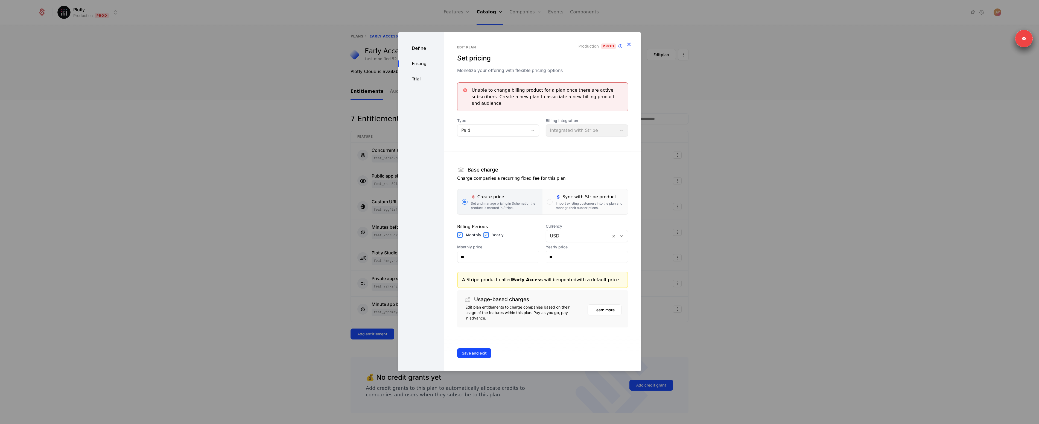
click at [628, 45] on icon "button" at bounding box center [628, 44] width 7 height 7
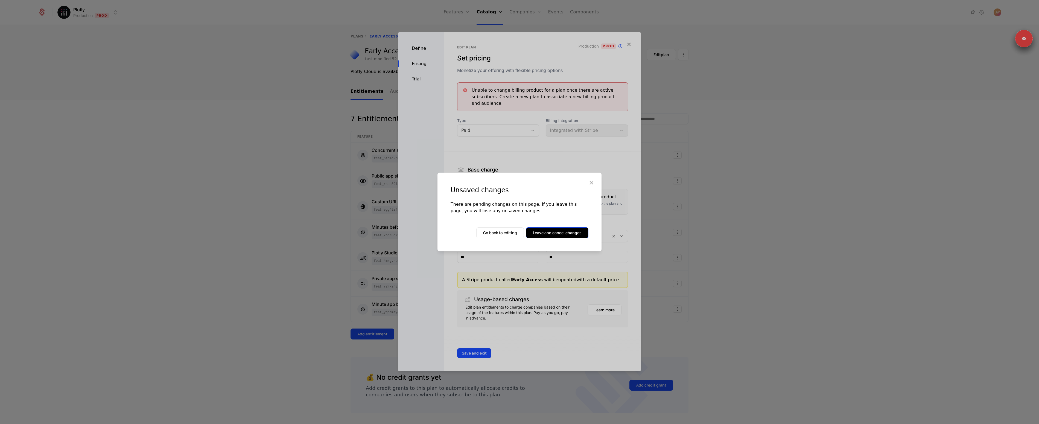
click at [571, 233] on button "Leave and cancel changes" at bounding box center [557, 232] width 62 height 11
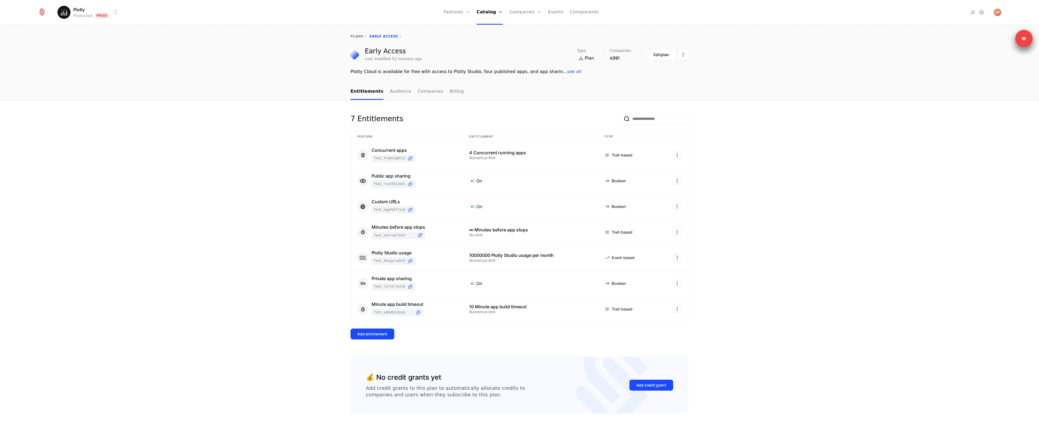
click at [360, 43] on div "plans Early Access" at bounding box center [519, 36] width 1039 height 22
click at [352, 33] on div "plans Early Access" at bounding box center [519, 36] width 1039 height 22
click at [358, 39] on div "plans Early Access" at bounding box center [519, 36] width 1039 height 22
click at [356, 36] on link "plans" at bounding box center [356, 36] width 13 height 4
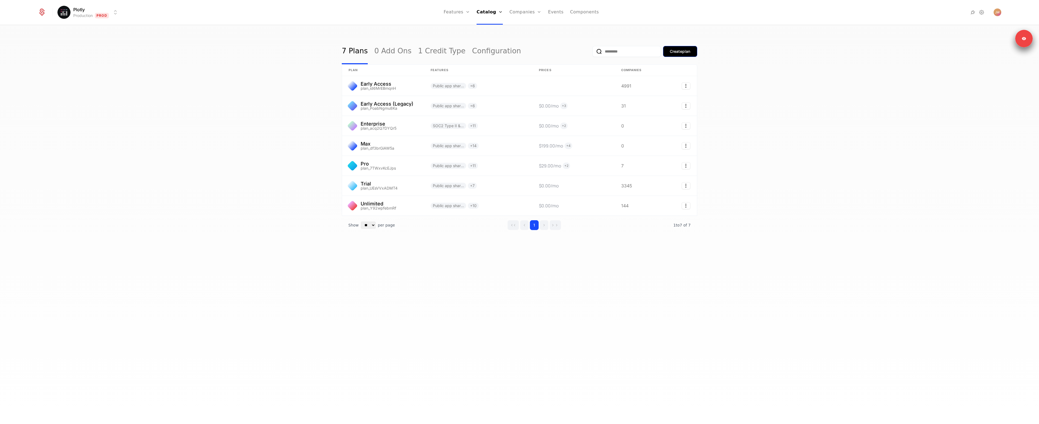
click at [688, 54] on button "Create plan" at bounding box center [680, 51] width 34 height 11
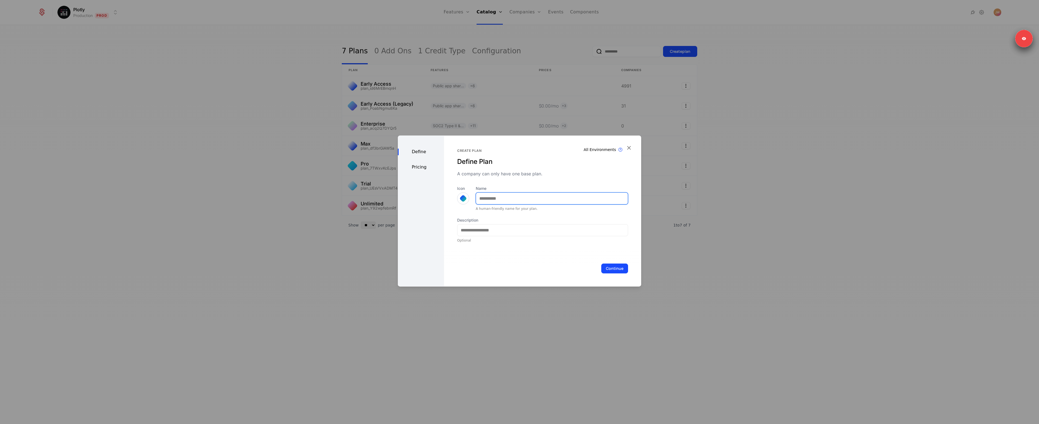
click at [487, 199] on input "Name" at bounding box center [552, 197] width 152 height 11
type input "*********"
click at [419, 167] on div "Pricing" at bounding box center [421, 167] width 46 height 7
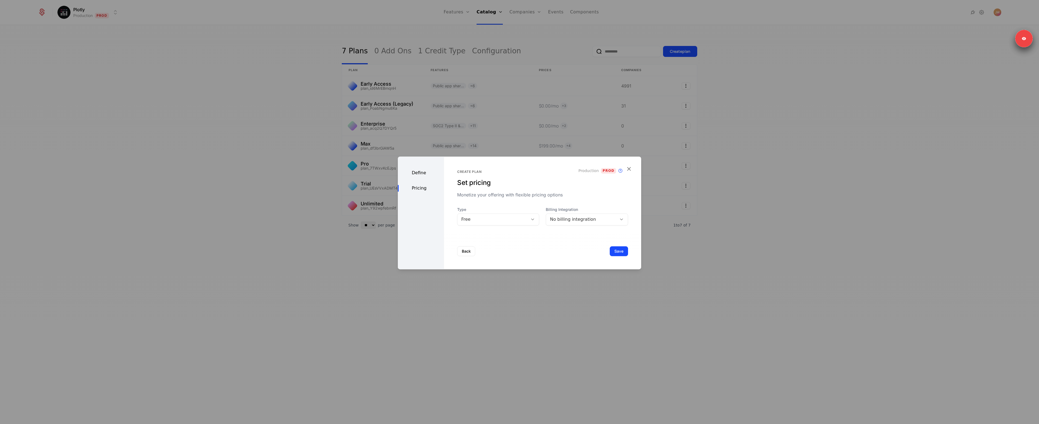
click at [503, 214] on div "Free" at bounding box center [498, 219] width 82 height 12
click at [488, 242] on div "Paid" at bounding box center [496, 242] width 74 height 5
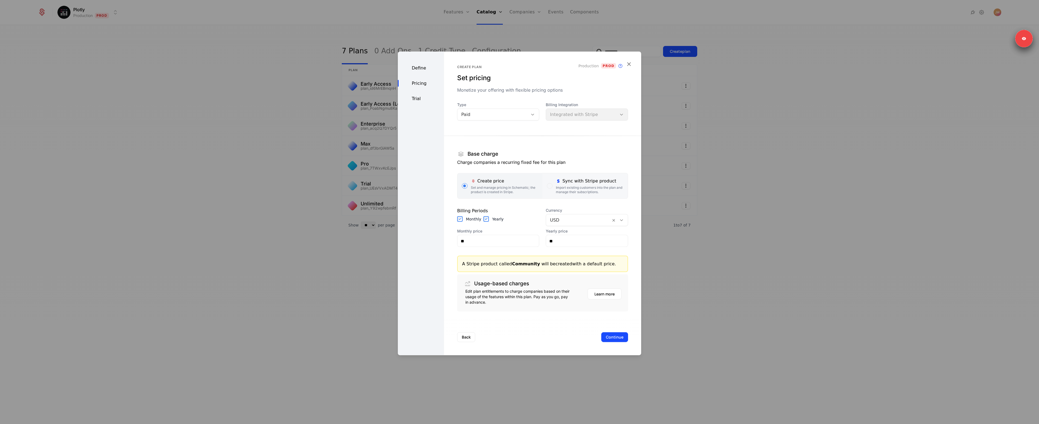
click at [562, 183] on div "Sync with Stripe product" at bounding box center [590, 181] width 68 height 7
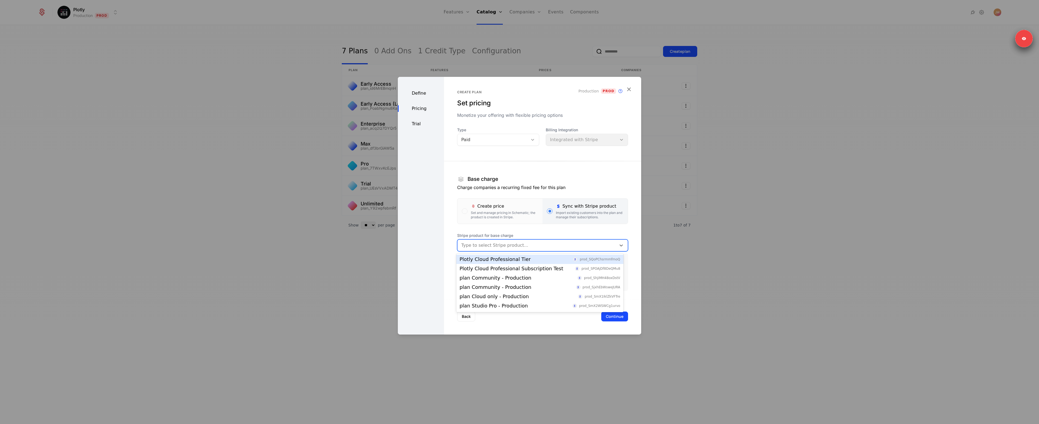
click at [495, 245] on div at bounding box center [536, 245] width 151 height 8
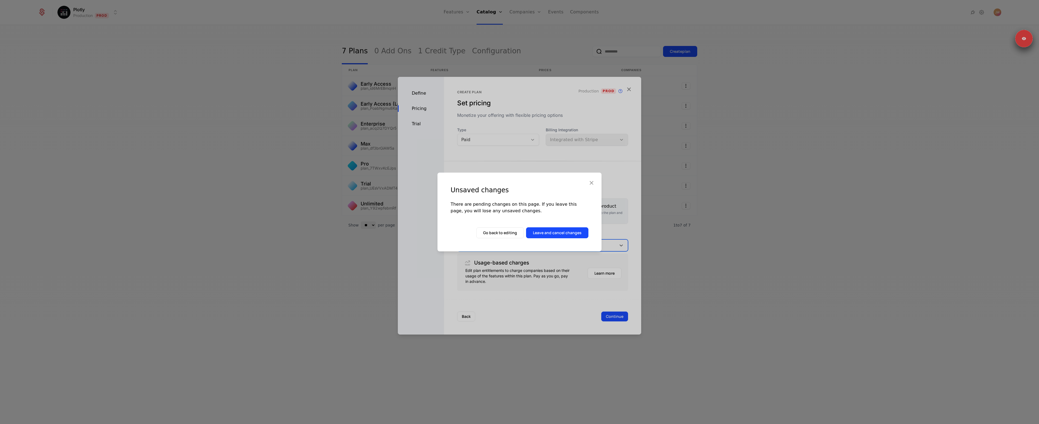
click at [264, 281] on div "Unsaved changes There are pending changes on this page. If you leave this page,…" at bounding box center [519, 212] width 1039 height 424
click at [593, 181] on icon "button" at bounding box center [591, 182] width 7 height 7
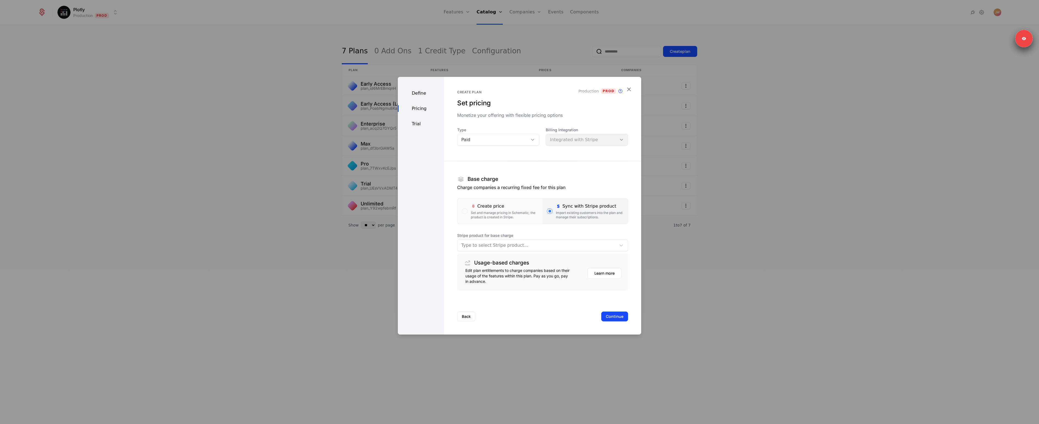
click at [362, 300] on div at bounding box center [519, 212] width 1039 height 424
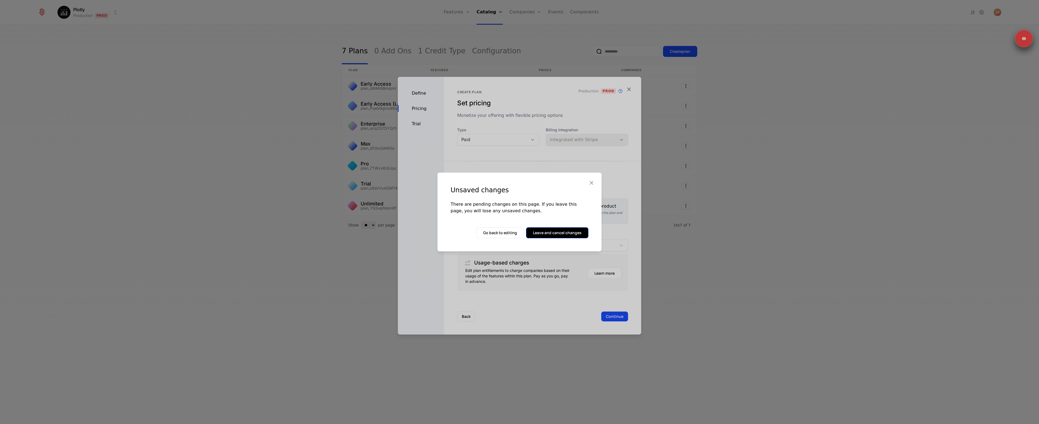
click at [553, 230] on button "Leave and cancel changes" at bounding box center [557, 232] width 62 height 11
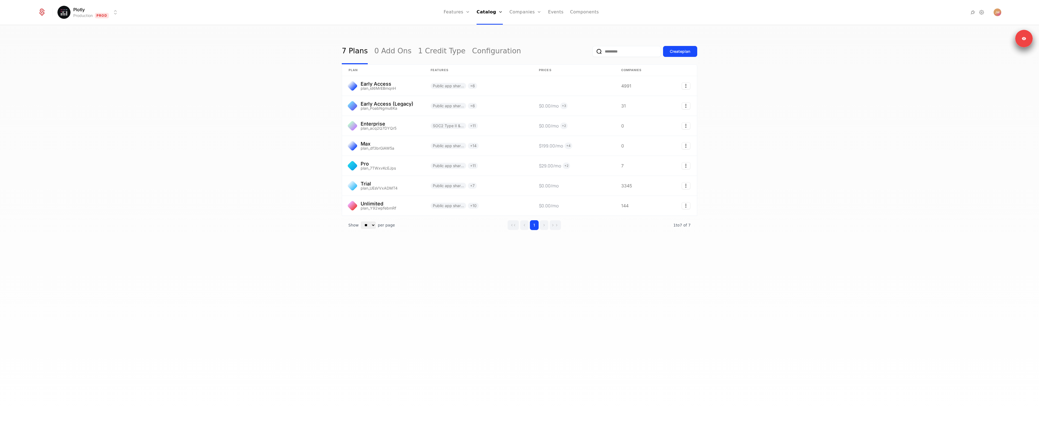
click at [210, 193] on div "7 Plans 0 Add Ons 1 Credit Type Configuration Create plan plan Features Prices …" at bounding box center [519, 225] width 1039 height 401
click at [507, 8] on ul "Features Features Flags Catalog Plans Add Ons Credits Configuration Companies C…" at bounding box center [521, 12] width 155 height 25
click at [516, 13] on link "Companies" at bounding box center [525, 12] width 32 height 25
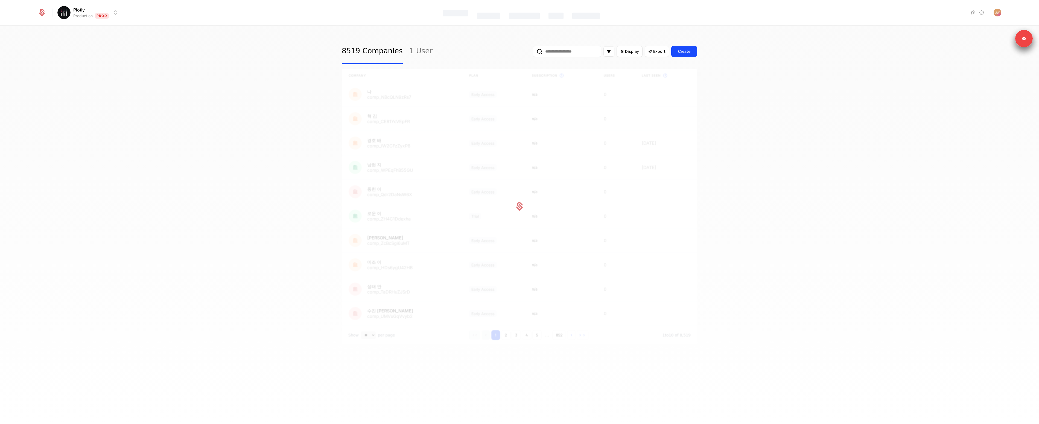
click at [280, 256] on div "8519 Companies 1 User Display Export Create Company Plan Subscription This is t…" at bounding box center [519, 225] width 1039 height 401
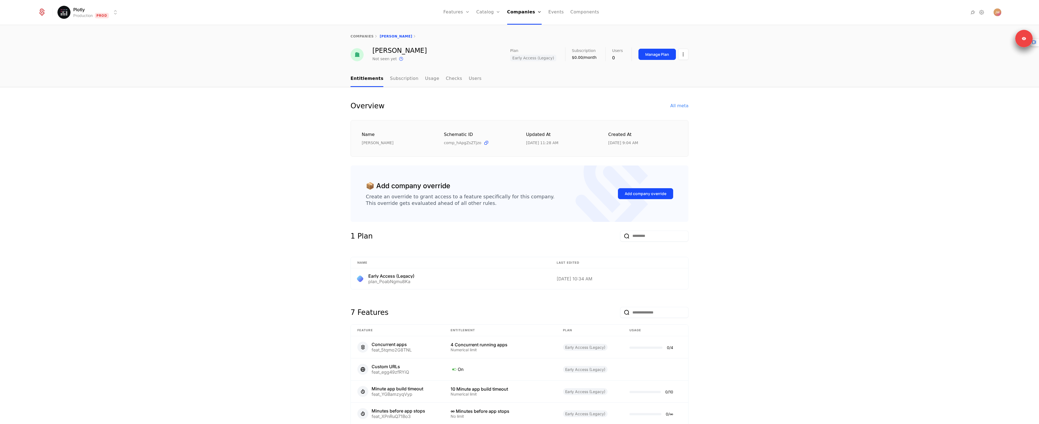
click at [447, 244] on div "Overview All meta Name Nathan Drezner Schematic ID comp_hApgZsZTjzo Updated at …" at bounding box center [519, 313] width 1039 height 453
